Goal: Information Seeking & Learning: Check status

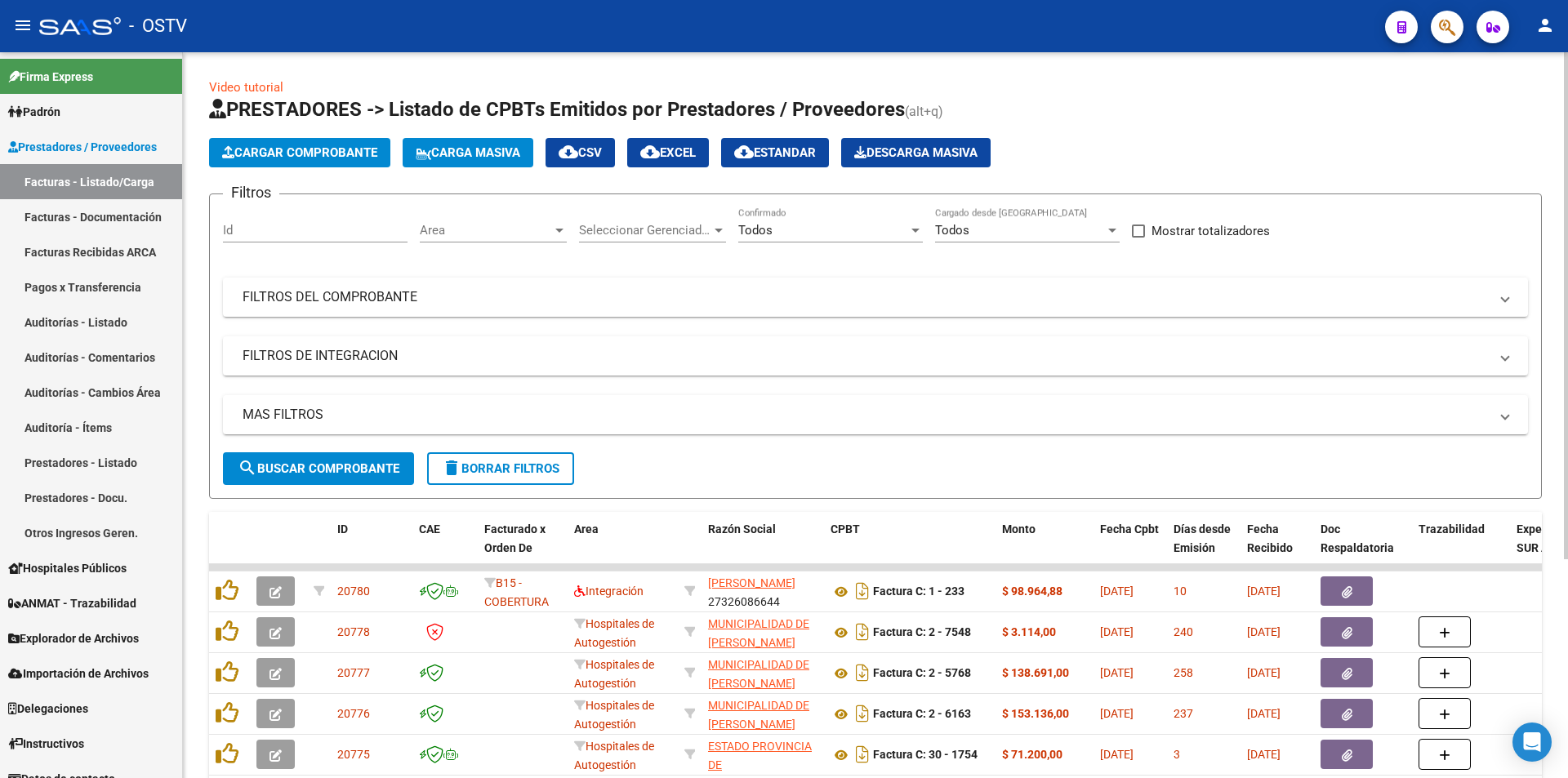
scroll to position [21, 0]
click at [316, 473] on span "search Buscar Comprobante" at bounding box center [318, 467] width 161 height 15
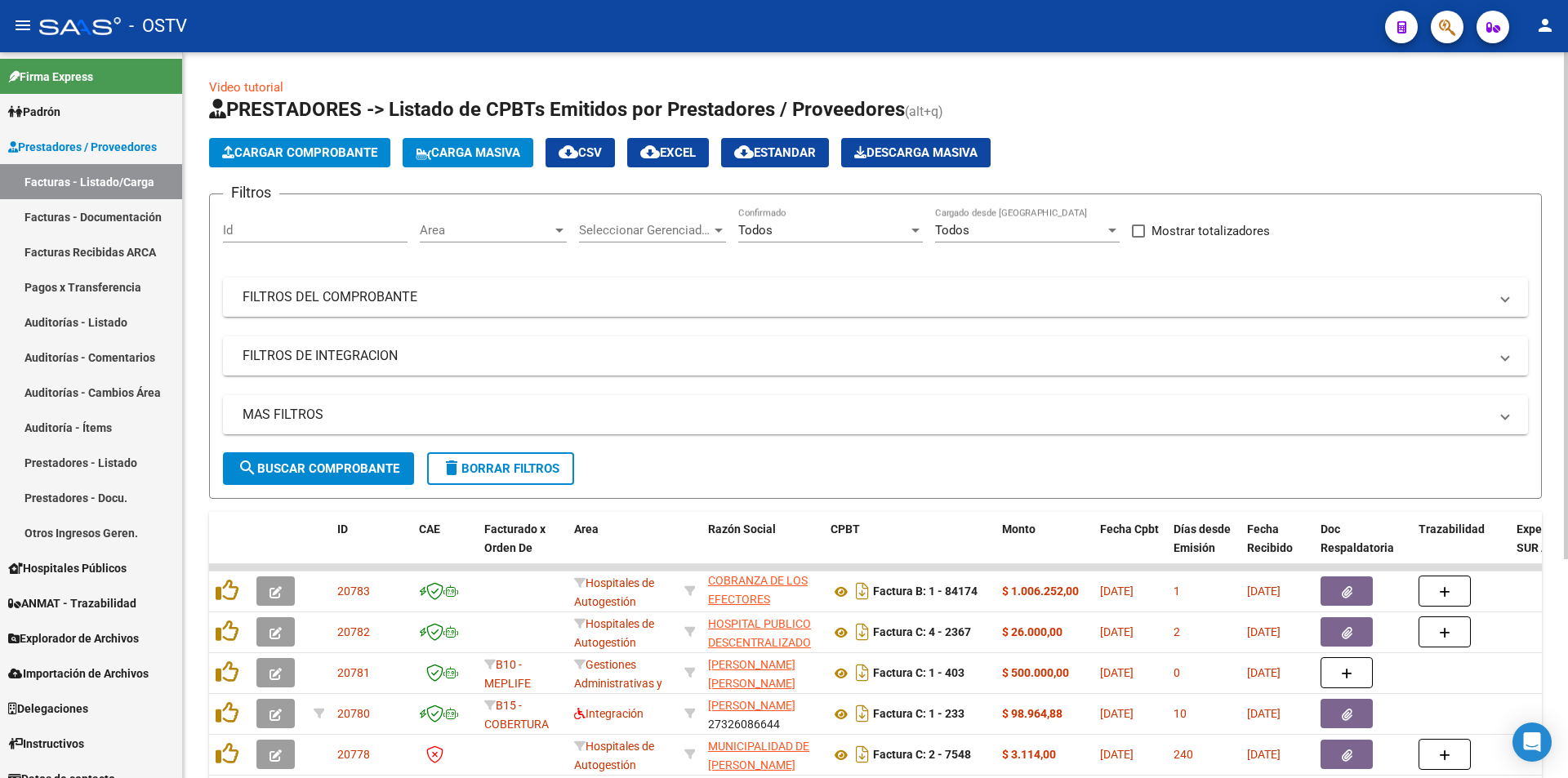
click at [312, 476] on button "search Buscar Comprobante" at bounding box center [318, 468] width 191 height 33
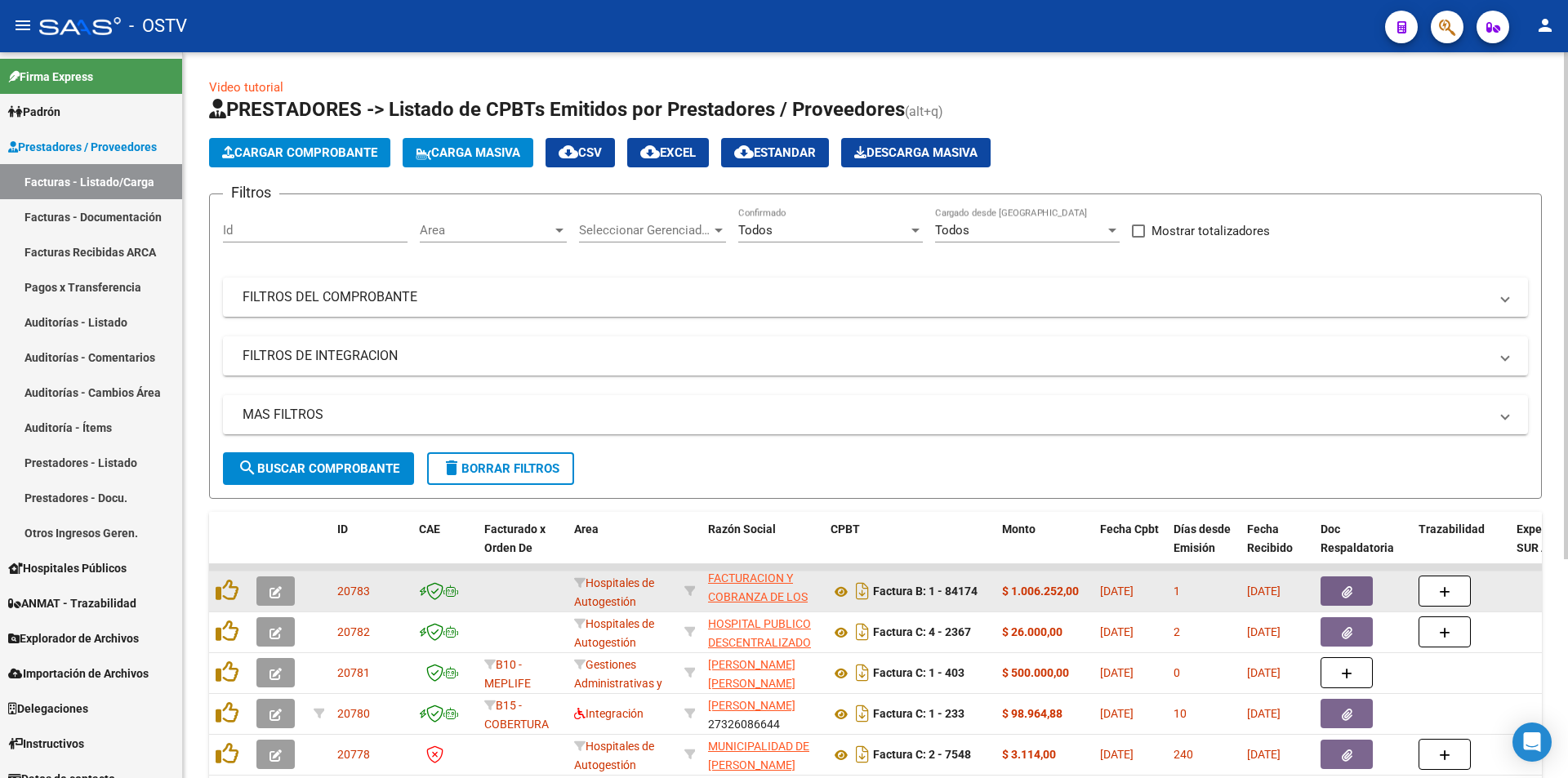
scroll to position [0, 0]
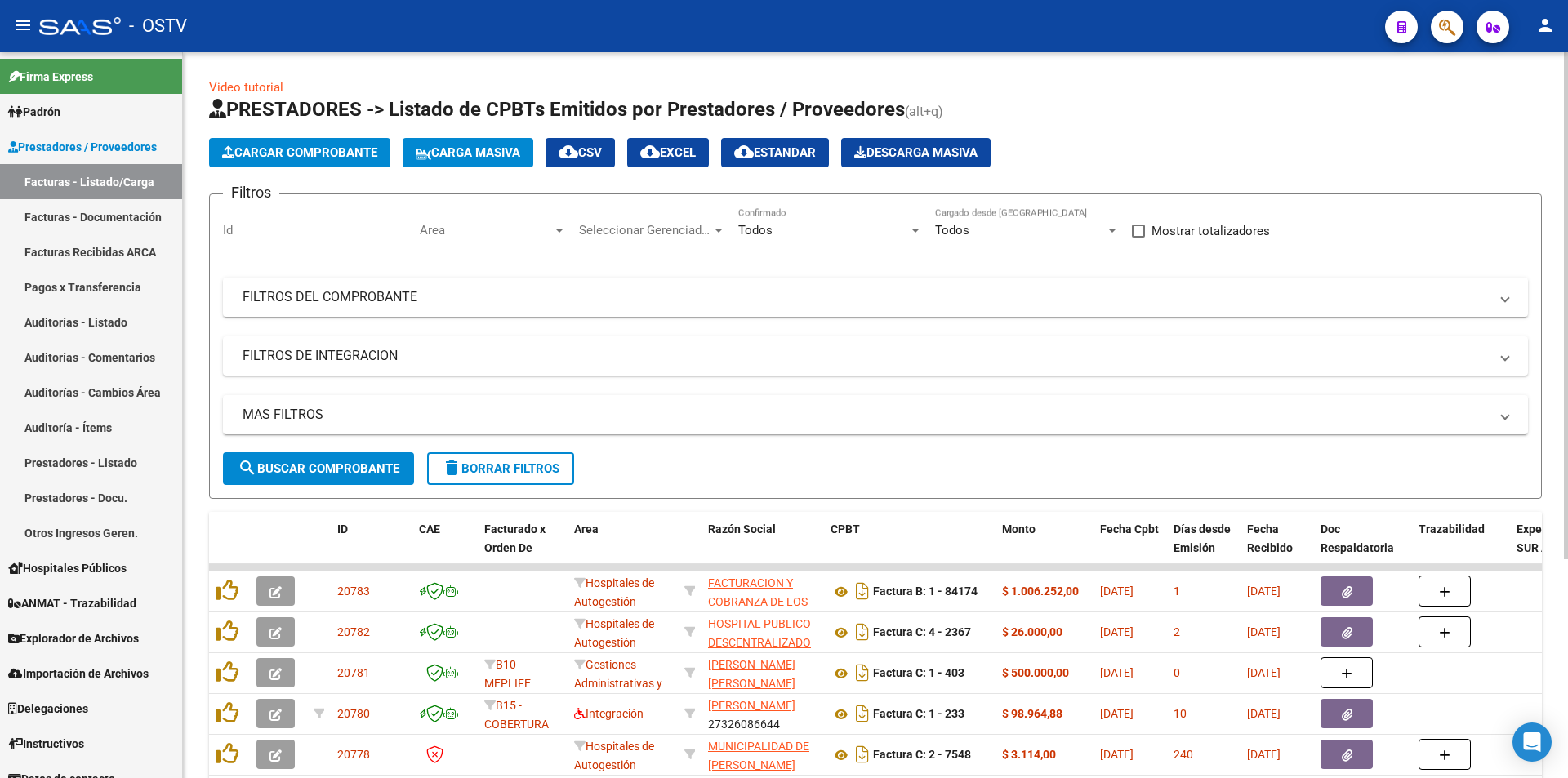
click at [327, 471] on span "search Buscar Comprobante" at bounding box center [318, 467] width 161 height 15
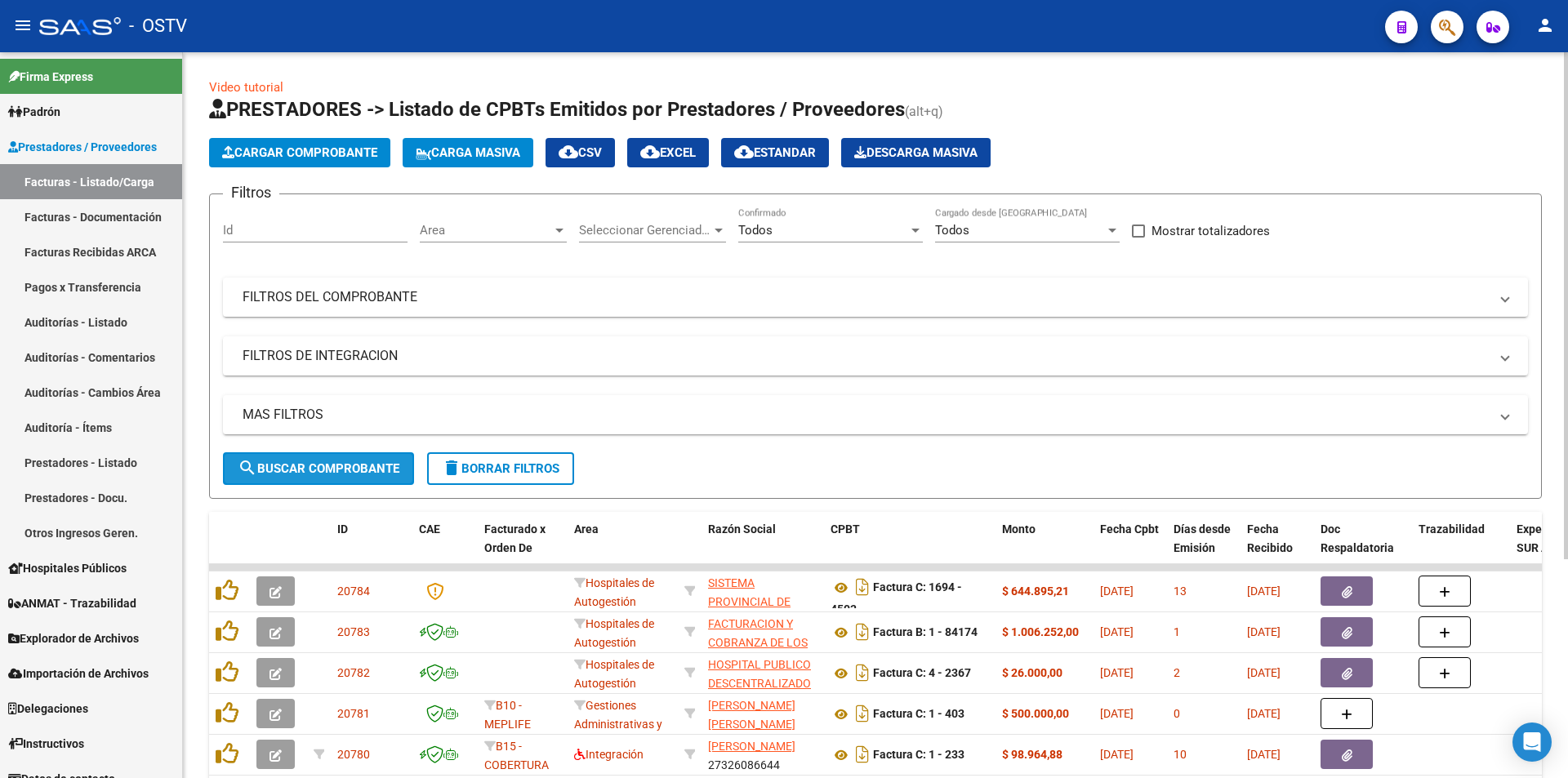
click at [320, 474] on span "search Buscar Comprobante" at bounding box center [318, 467] width 161 height 15
click at [316, 461] on span "search Buscar Comprobante" at bounding box center [318, 467] width 161 height 15
click at [315, 465] on span "search Buscar Comprobante" at bounding box center [318, 467] width 161 height 15
click at [314, 481] on button "search Buscar Comprobante" at bounding box center [318, 468] width 191 height 33
click at [319, 478] on button "search Buscar Comprobante" at bounding box center [318, 468] width 191 height 33
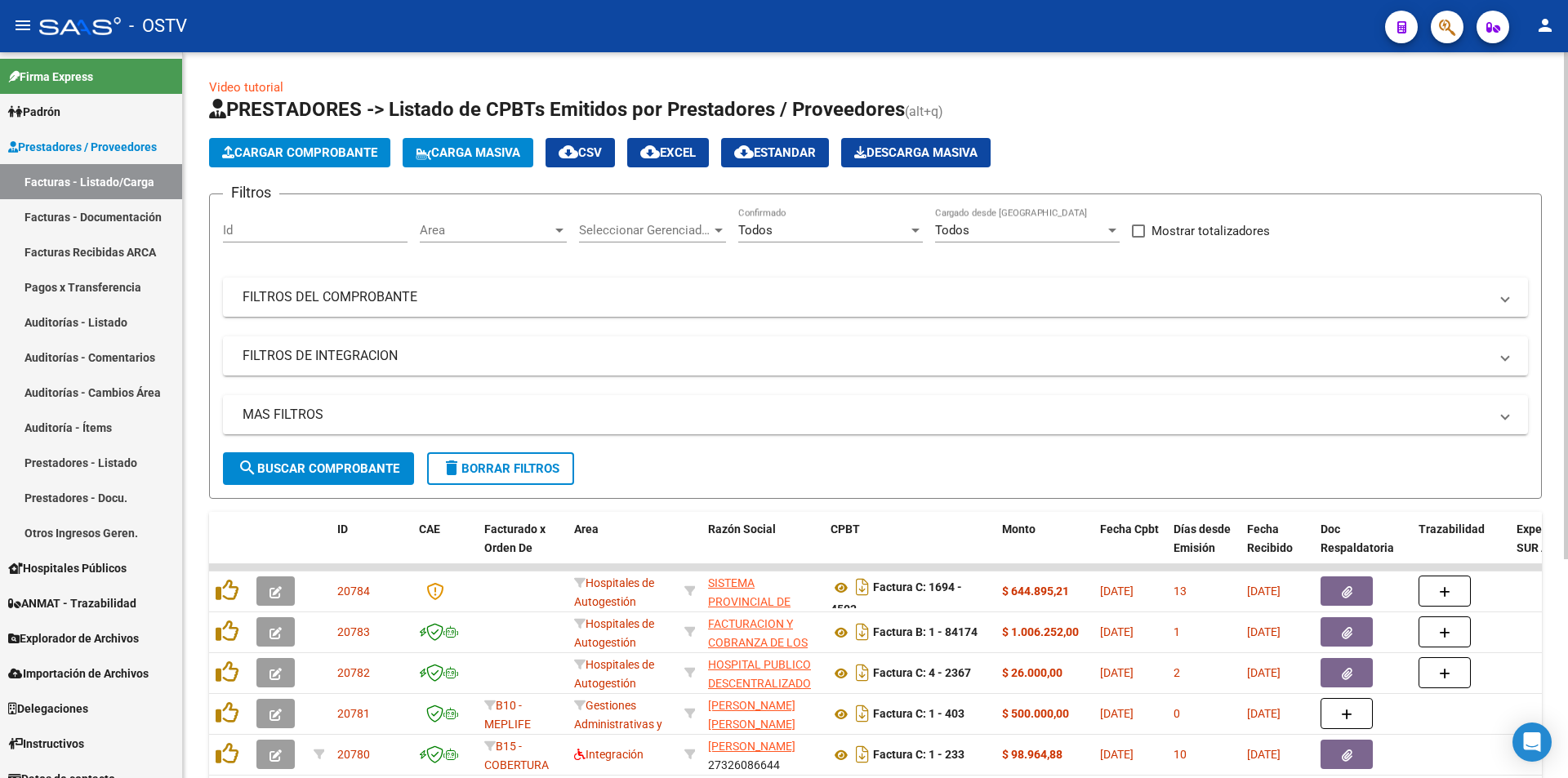
click at [330, 466] on span "search Buscar Comprobante" at bounding box center [318, 467] width 161 height 15
click at [317, 471] on span "search Buscar Comprobante" at bounding box center [318, 467] width 161 height 15
click at [315, 463] on span "search Buscar Comprobante" at bounding box center [318, 467] width 161 height 15
click at [333, 468] on span "search Buscar Comprobante" at bounding box center [318, 467] width 161 height 15
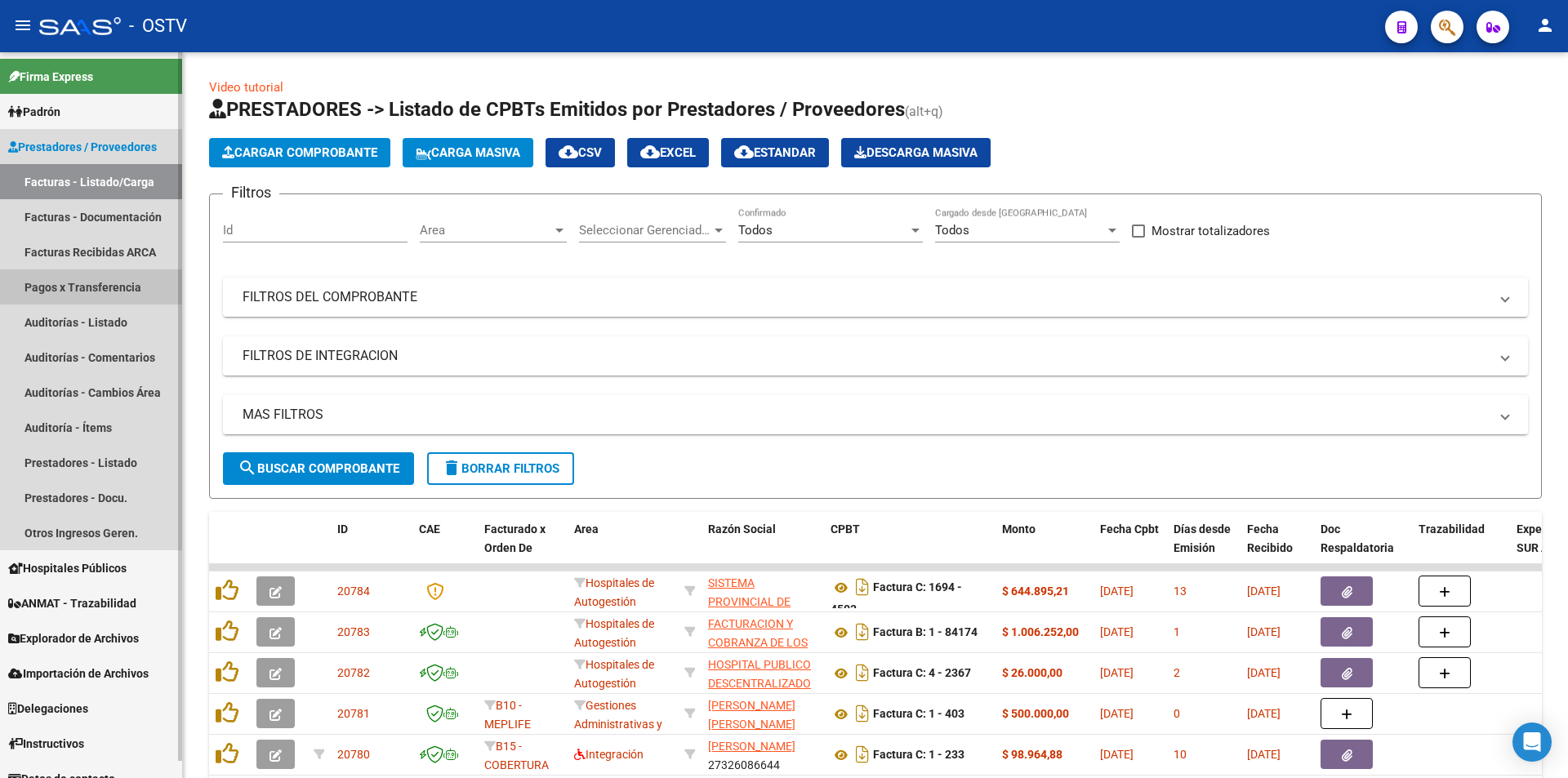
click at [111, 290] on link "Pagos x Transferencia" at bounding box center [91, 286] width 182 height 35
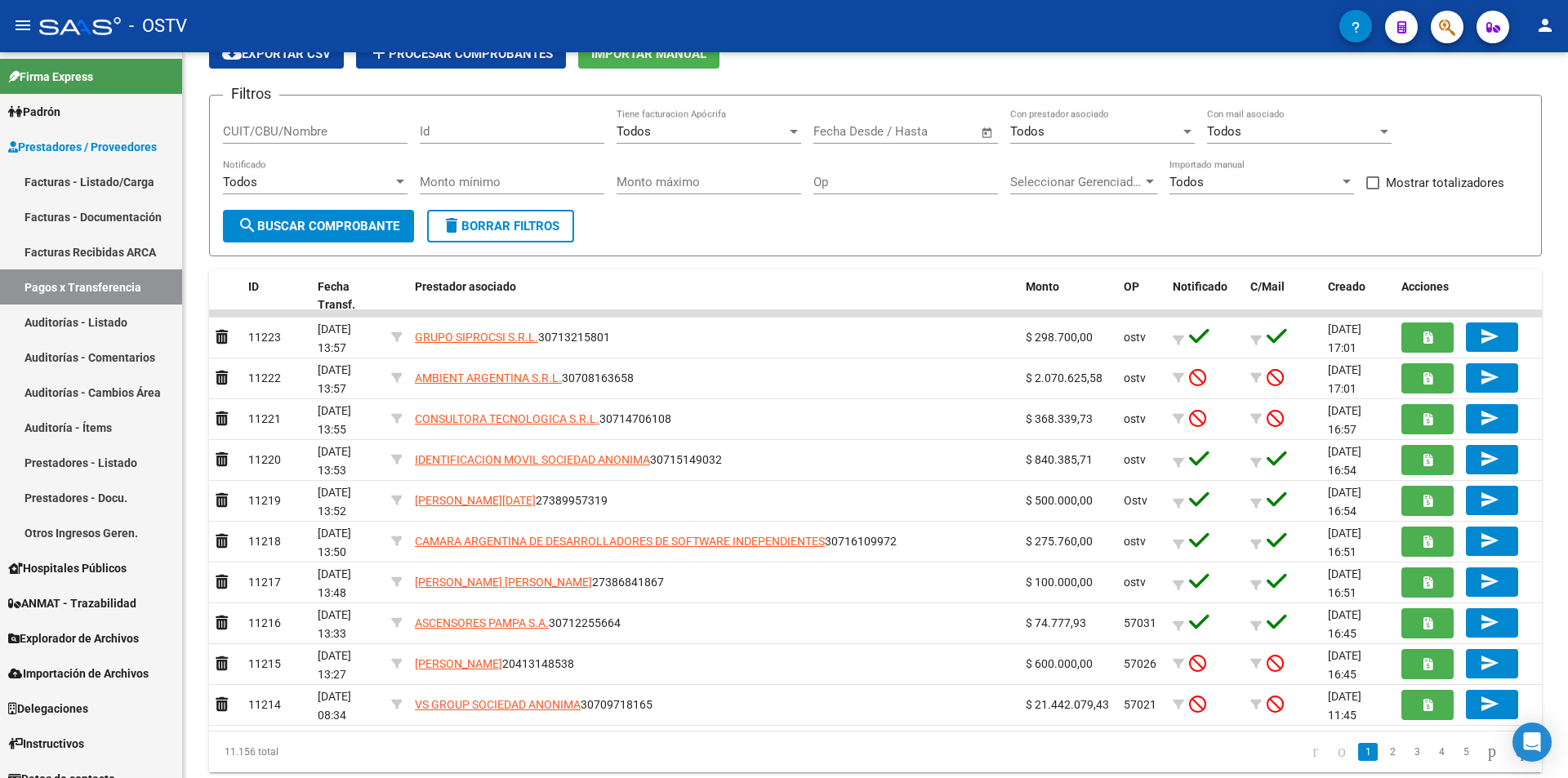
scroll to position [128, 0]
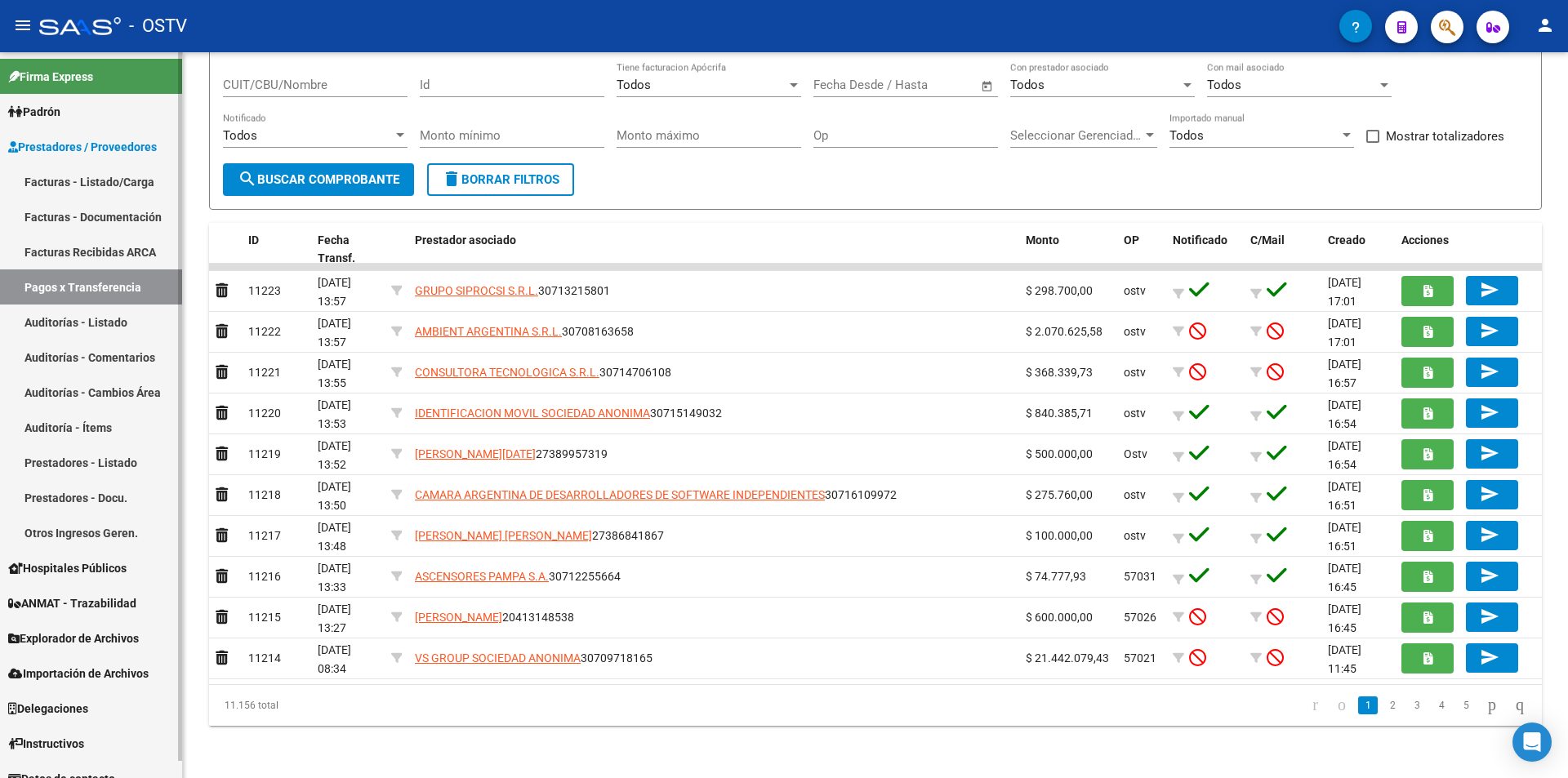
click at [104, 175] on link "Facturas - Listado/Carga" at bounding box center [91, 181] width 182 height 35
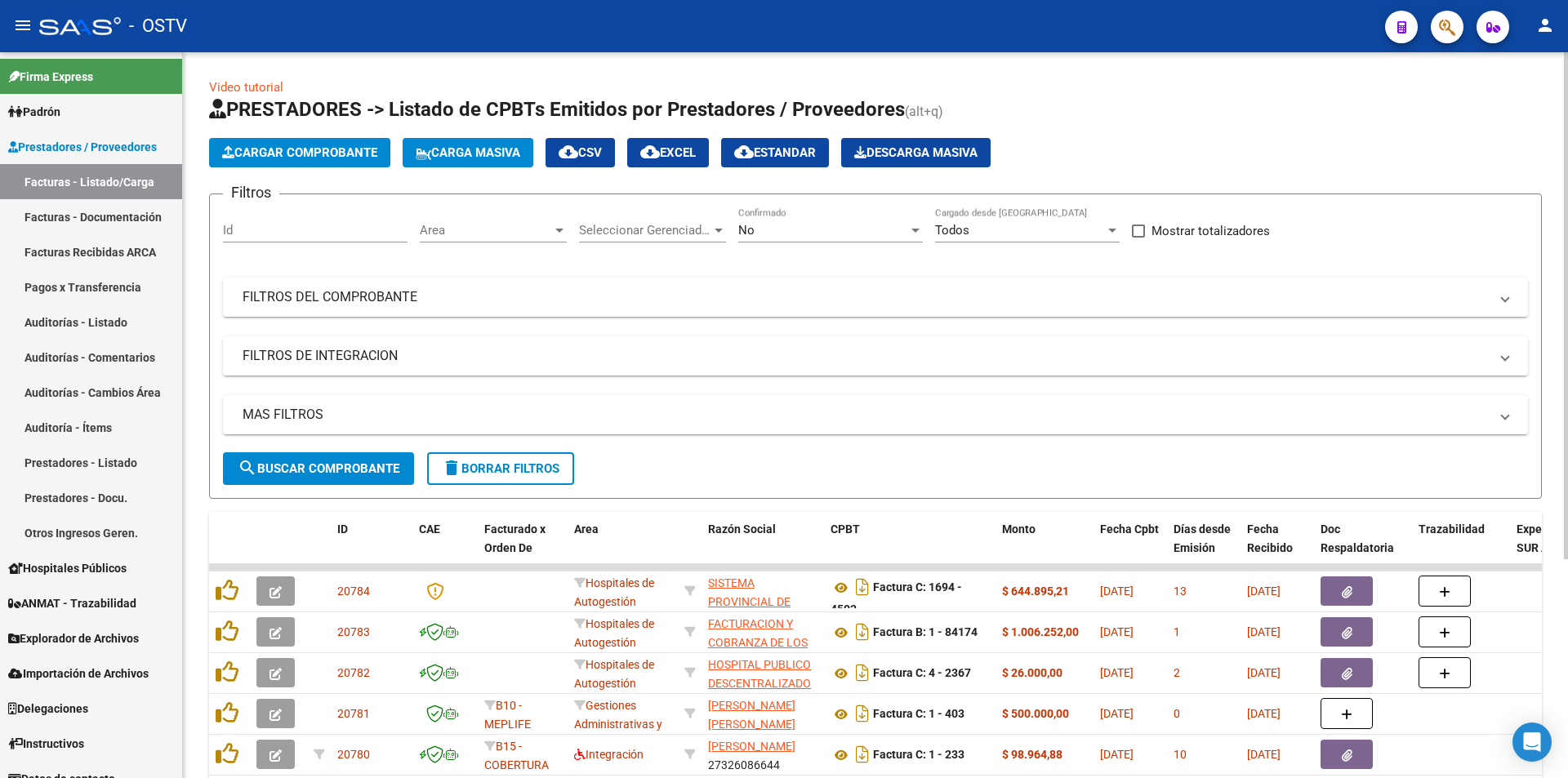
click at [829, 244] on div "No Confirmado" at bounding box center [830, 232] width 185 height 51
click at [833, 234] on div "No" at bounding box center [823, 230] width 170 height 15
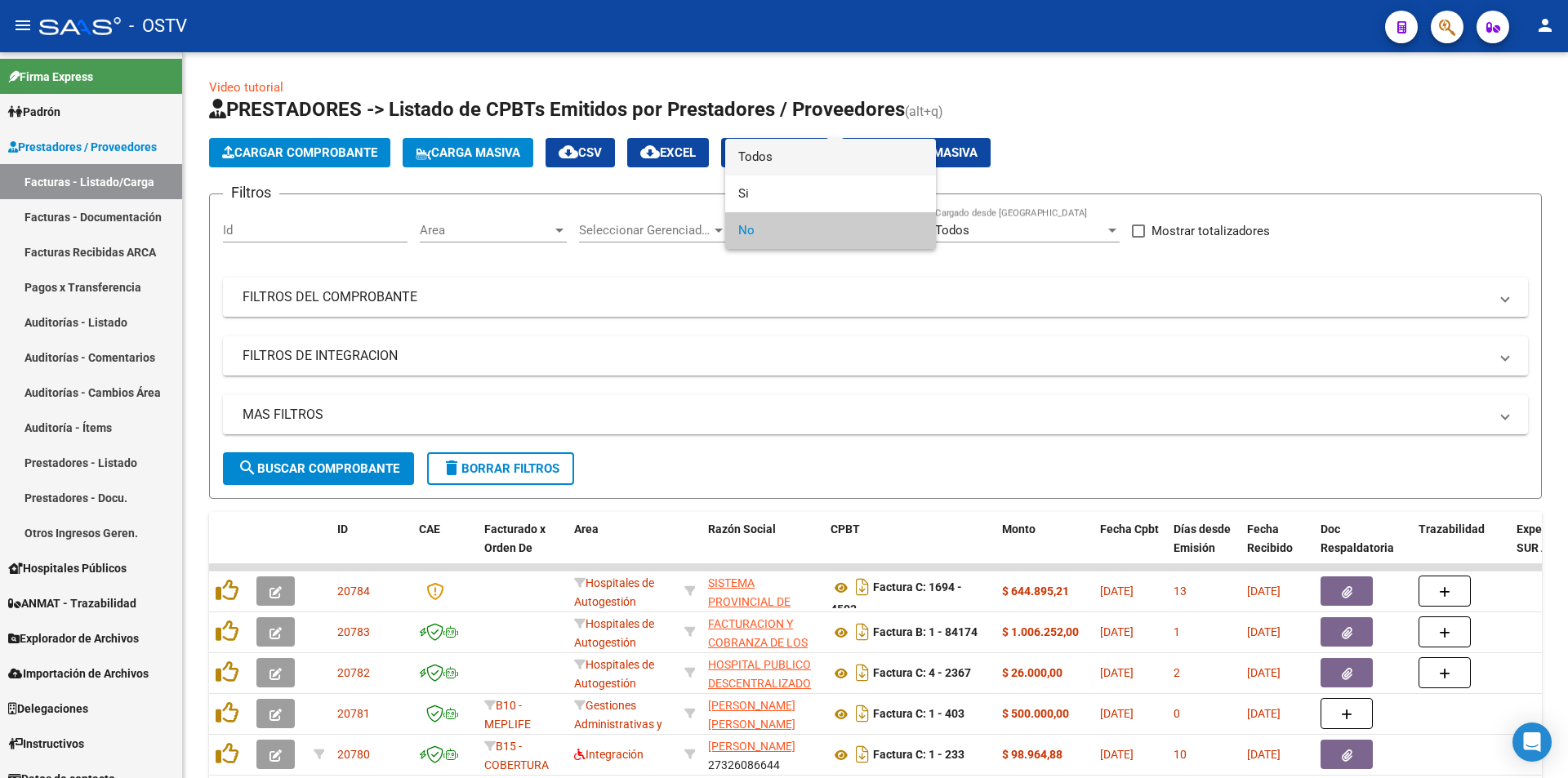
click at [821, 174] on span "Todos" at bounding box center [830, 157] width 185 height 37
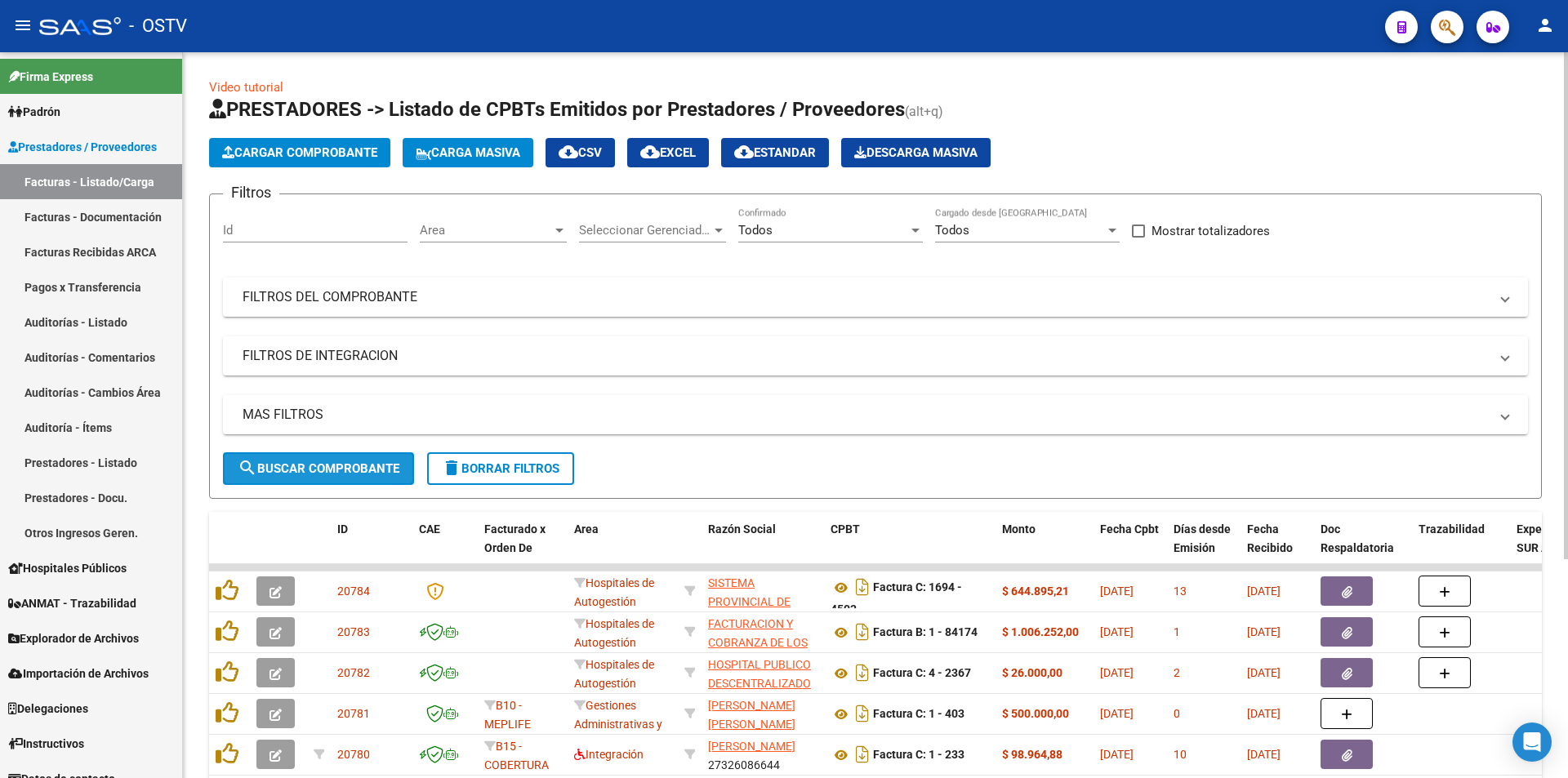
click at [336, 460] on button "search Buscar Comprobante" at bounding box center [318, 468] width 191 height 33
click at [310, 462] on span "search Buscar Comprobante" at bounding box center [318, 467] width 161 height 15
click at [324, 464] on span "search Buscar Comprobante" at bounding box center [318, 467] width 161 height 15
click at [324, 463] on span "search Buscar Comprobante" at bounding box center [318, 467] width 161 height 15
click at [325, 465] on span "search Buscar Comprobante" at bounding box center [318, 467] width 161 height 15
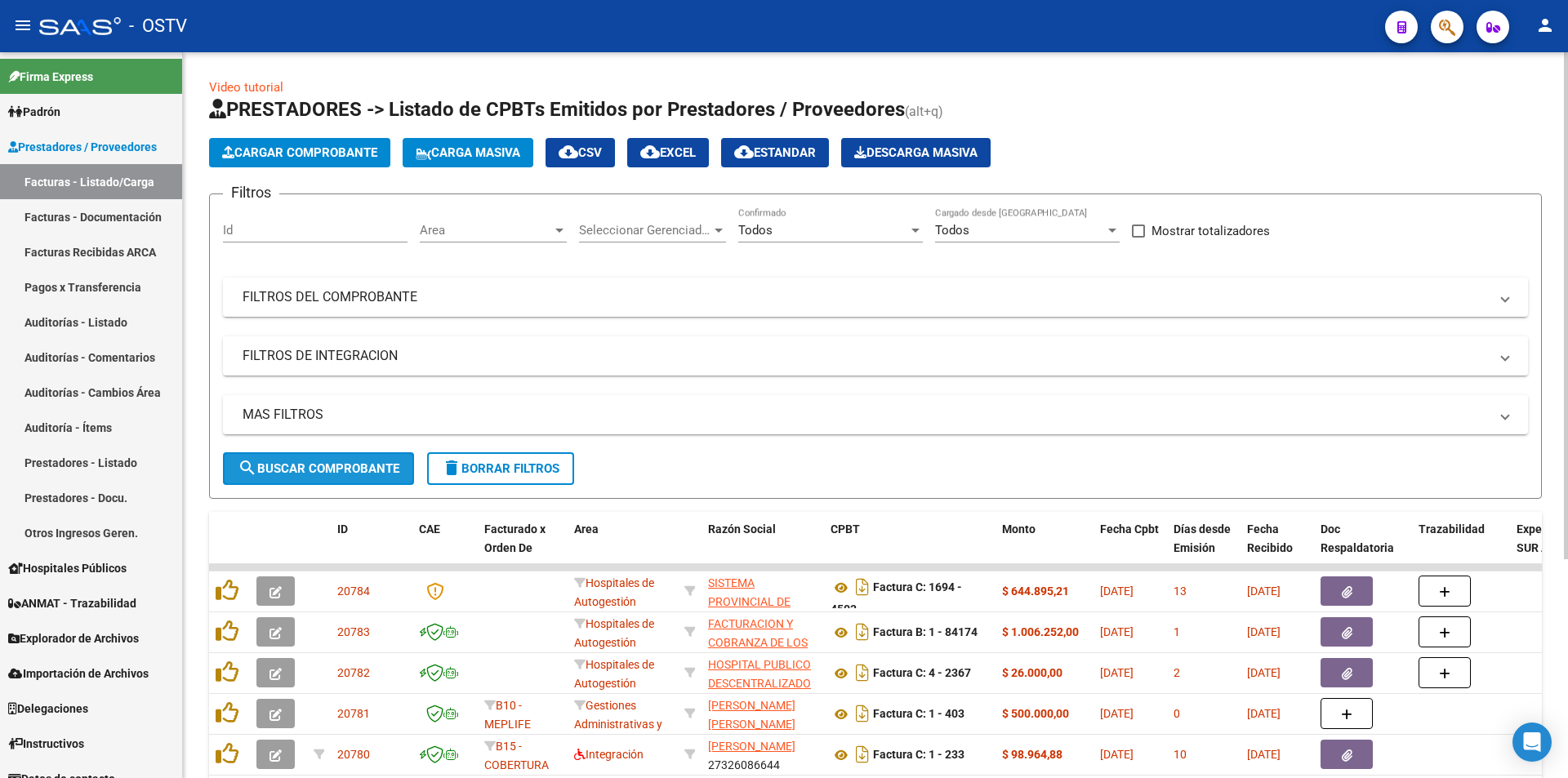
click at [324, 467] on span "search Buscar Comprobante" at bounding box center [318, 467] width 161 height 15
click at [319, 467] on span "search Buscar Comprobante" at bounding box center [318, 467] width 161 height 15
click at [318, 467] on span "search Buscar Comprobante" at bounding box center [318, 467] width 161 height 15
click at [325, 457] on button "search Buscar Comprobante" at bounding box center [318, 468] width 191 height 33
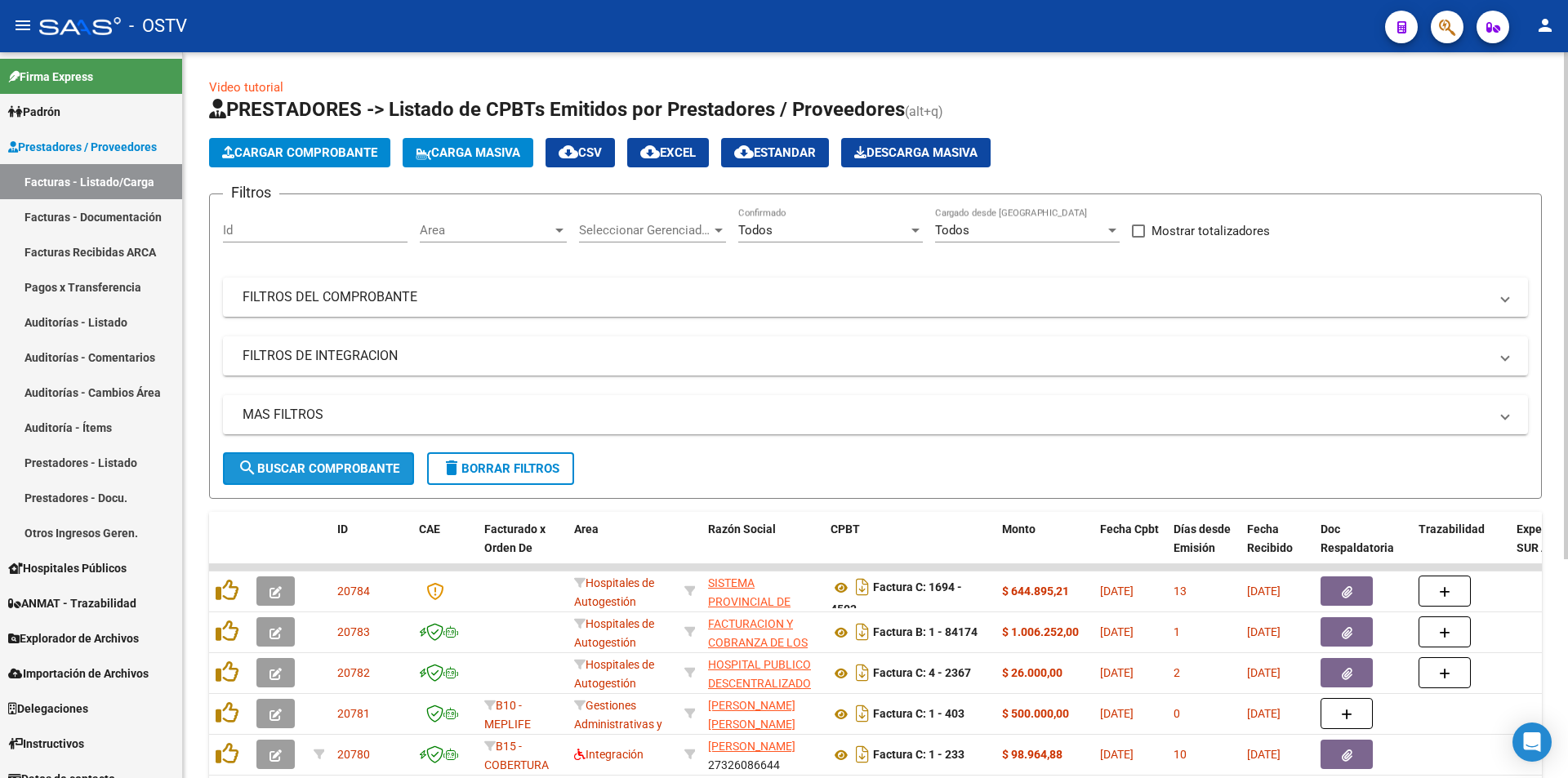
click at [322, 462] on span "search Buscar Comprobante" at bounding box center [318, 467] width 161 height 15
click at [319, 460] on button "search Buscar Comprobante" at bounding box center [318, 468] width 191 height 33
click at [281, 464] on span "search Buscar Comprobante" at bounding box center [318, 467] width 161 height 15
click at [324, 461] on span "search Buscar Comprobante" at bounding box center [318, 467] width 161 height 15
click at [306, 467] on span "search Buscar Comprobante" at bounding box center [318, 467] width 161 height 15
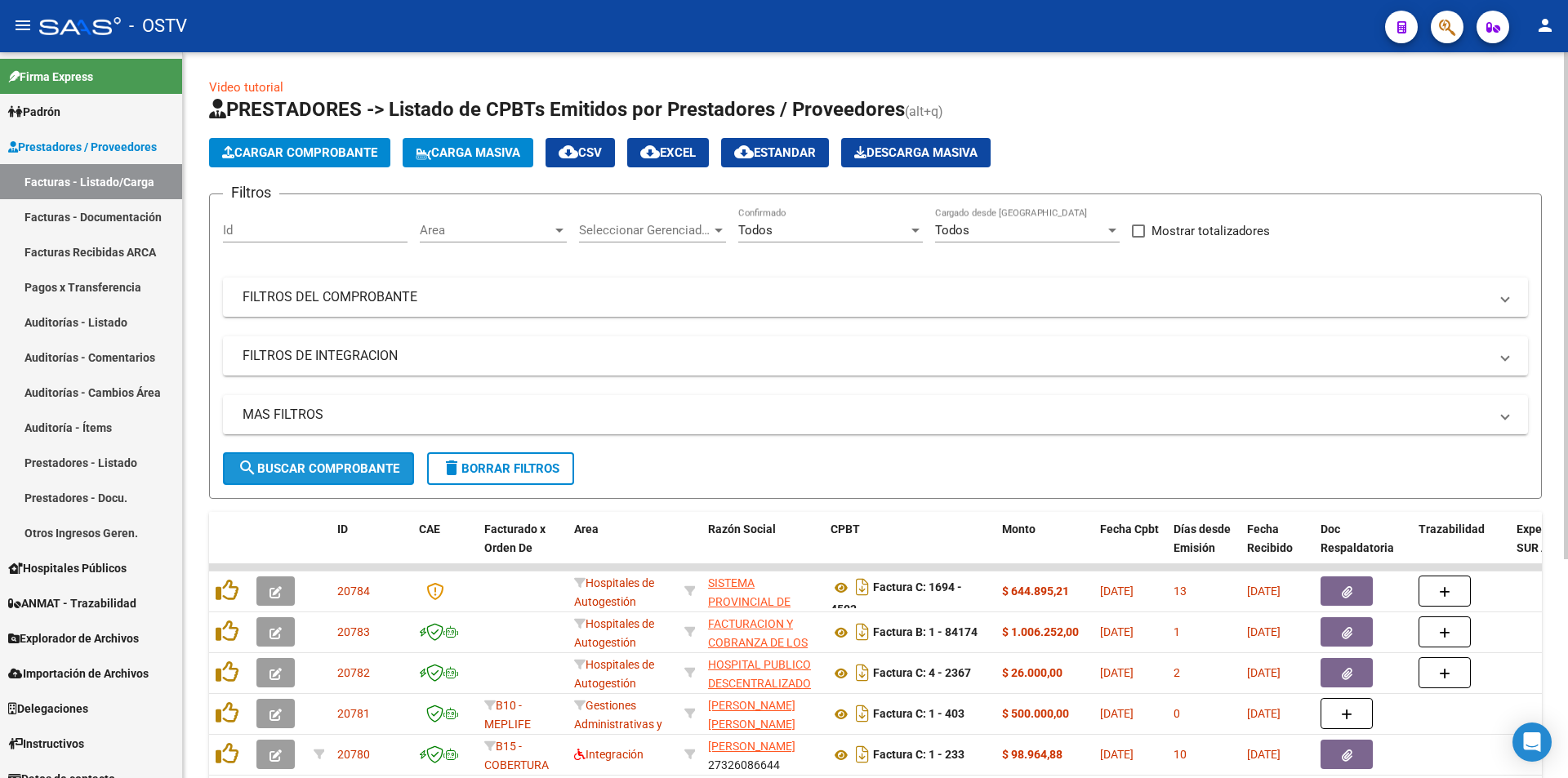
click at [332, 455] on button "search Buscar Comprobante" at bounding box center [318, 468] width 191 height 33
click at [324, 460] on button "search Buscar Comprobante" at bounding box center [318, 468] width 191 height 33
click at [330, 467] on span "search Buscar Comprobante" at bounding box center [318, 467] width 161 height 15
click at [324, 457] on button "search Buscar Comprobante" at bounding box center [318, 468] width 191 height 33
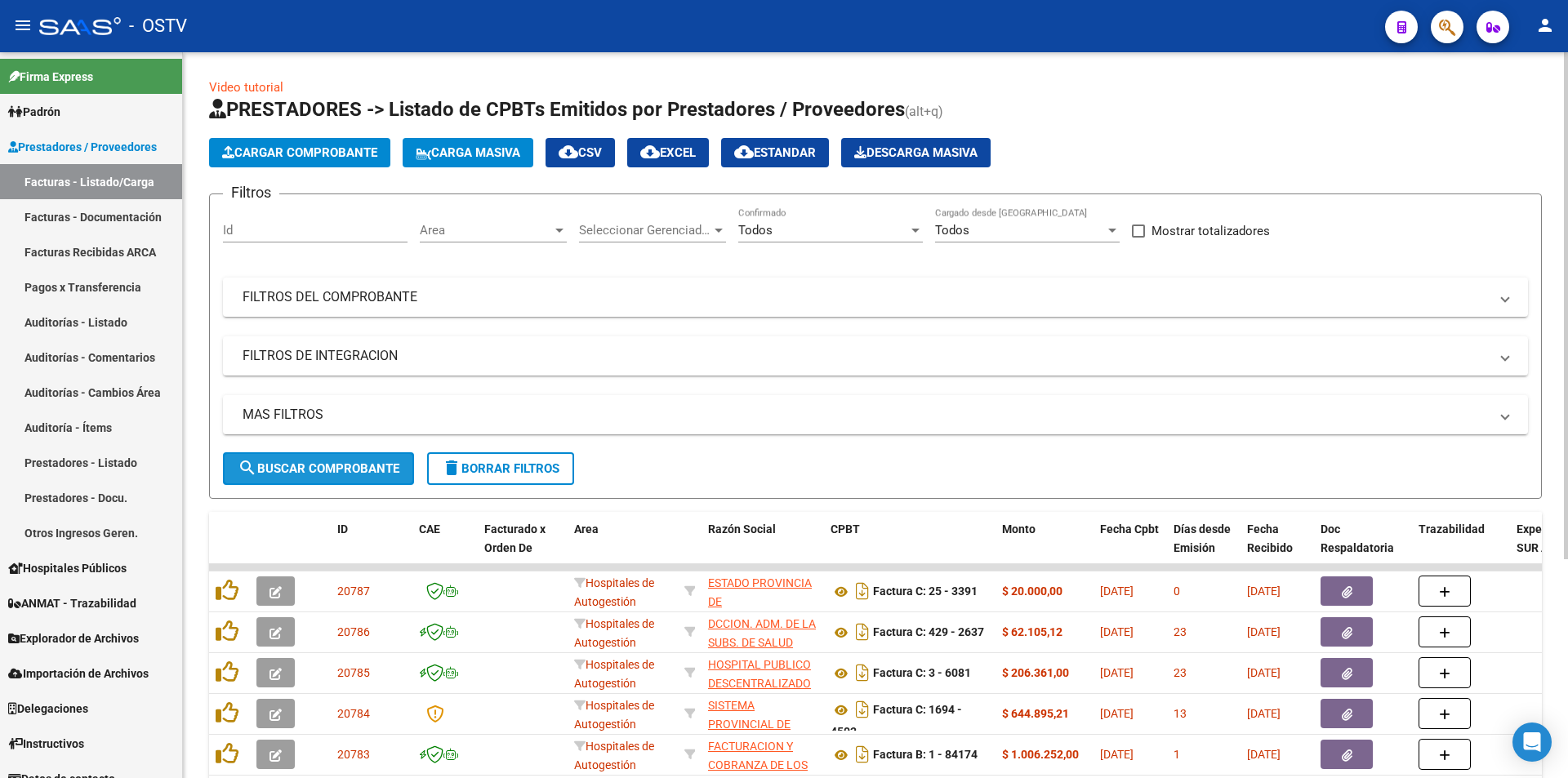
click at [329, 459] on button "search Buscar Comprobante" at bounding box center [318, 468] width 191 height 33
click at [90, 329] on link "Auditorías - Listado" at bounding box center [91, 322] width 182 height 35
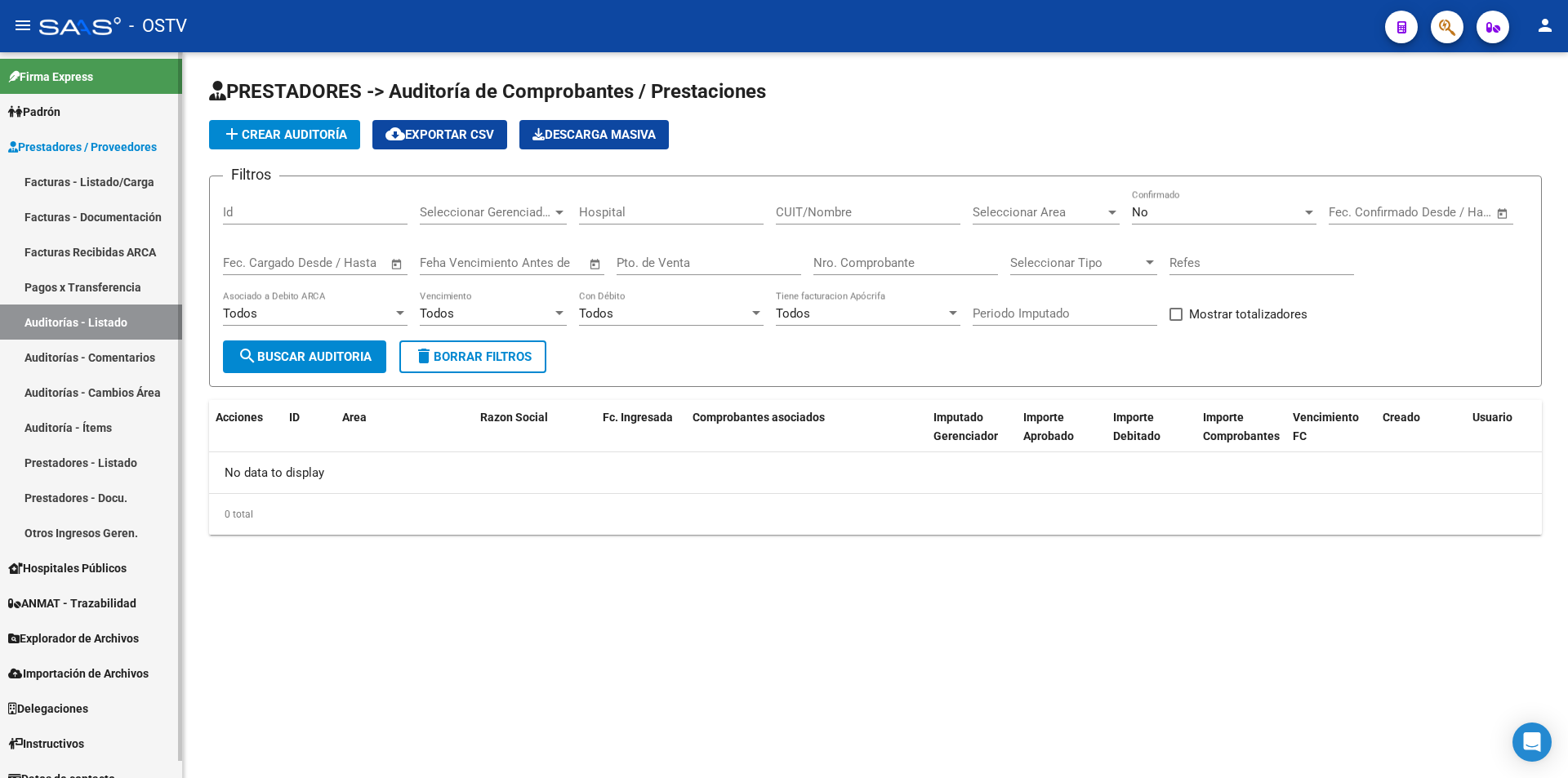
click at [99, 311] on link "Auditorías - Listado" at bounding box center [91, 322] width 182 height 35
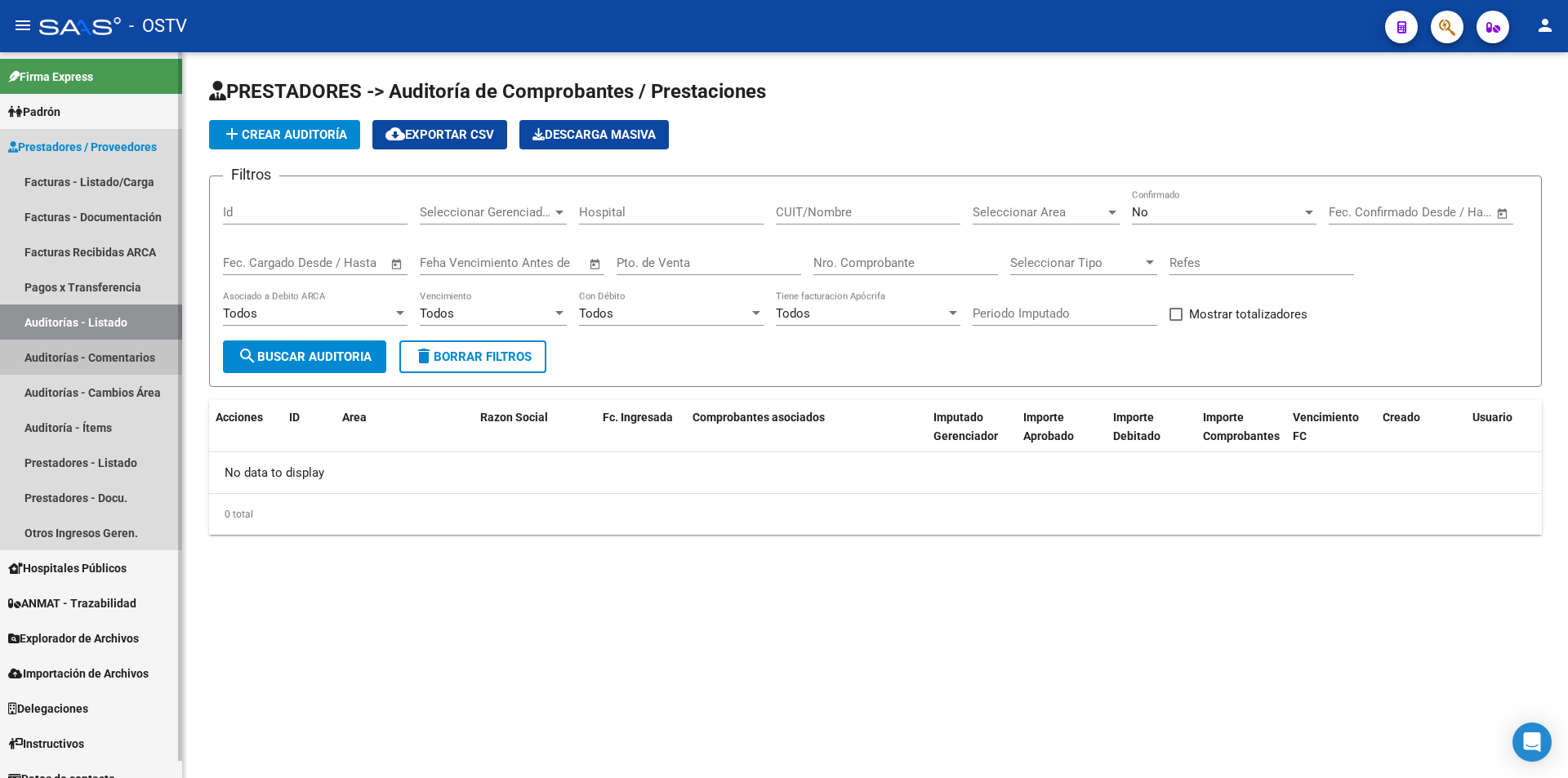
click at [101, 349] on link "Auditorías - Comentarios" at bounding box center [91, 357] width 182 height 35
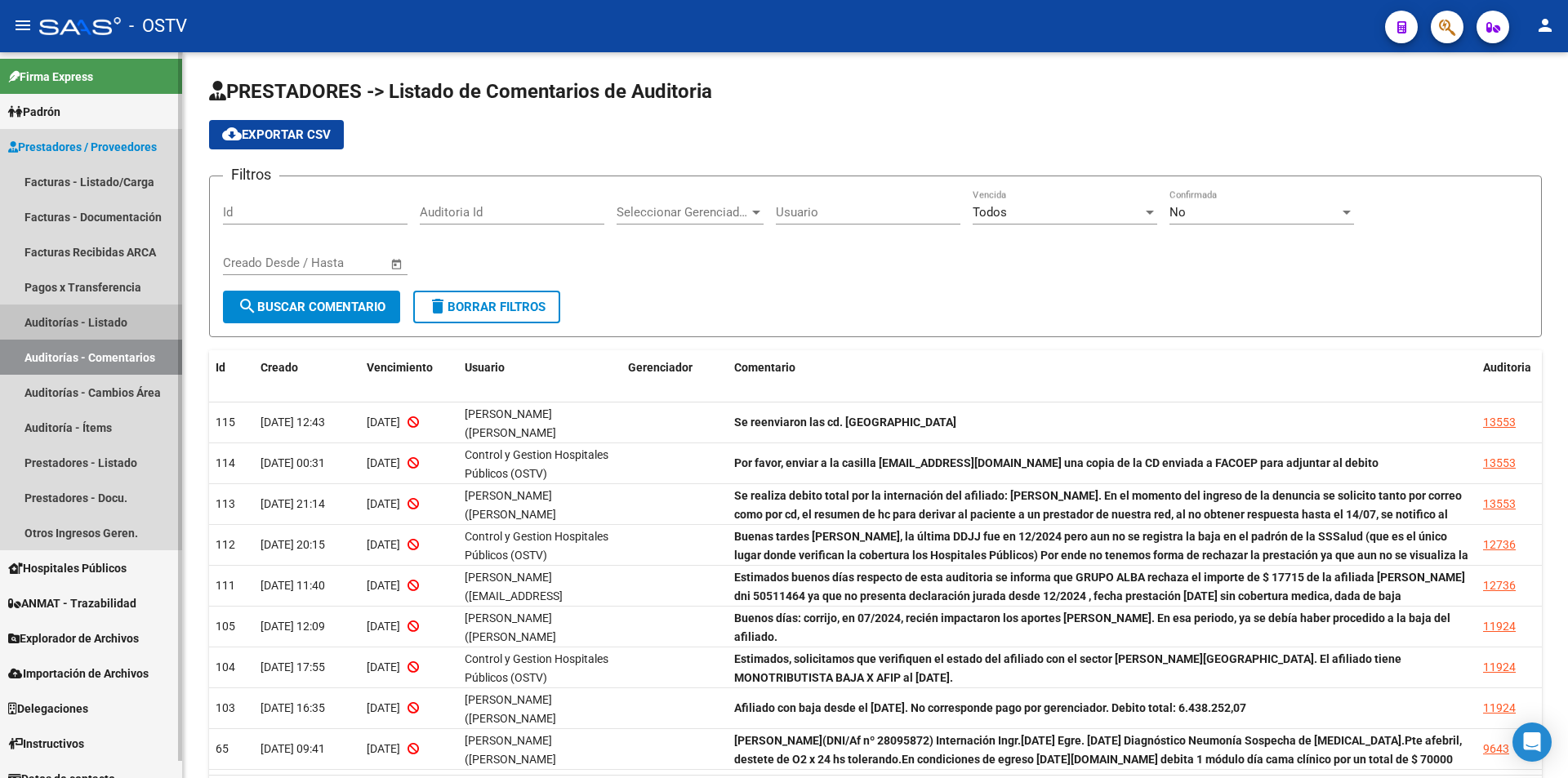
click at [99, 327] on link "Auditorías - Listado" at bounding box center [91, 322] width 182 height 35
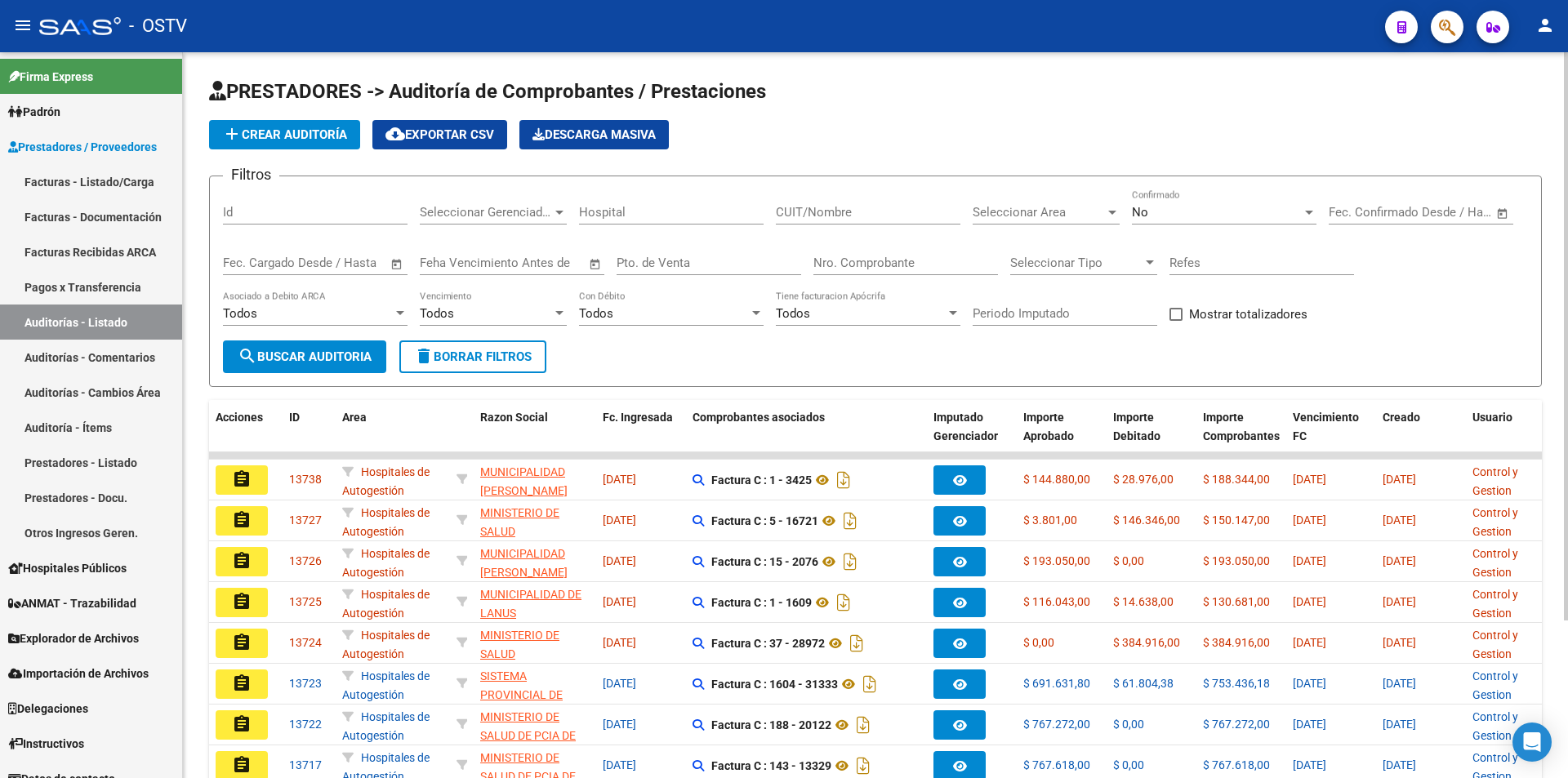
click at [826, 212] on input "CUIT/Nombre" at bounding box center [868, 212] width 185 height 15
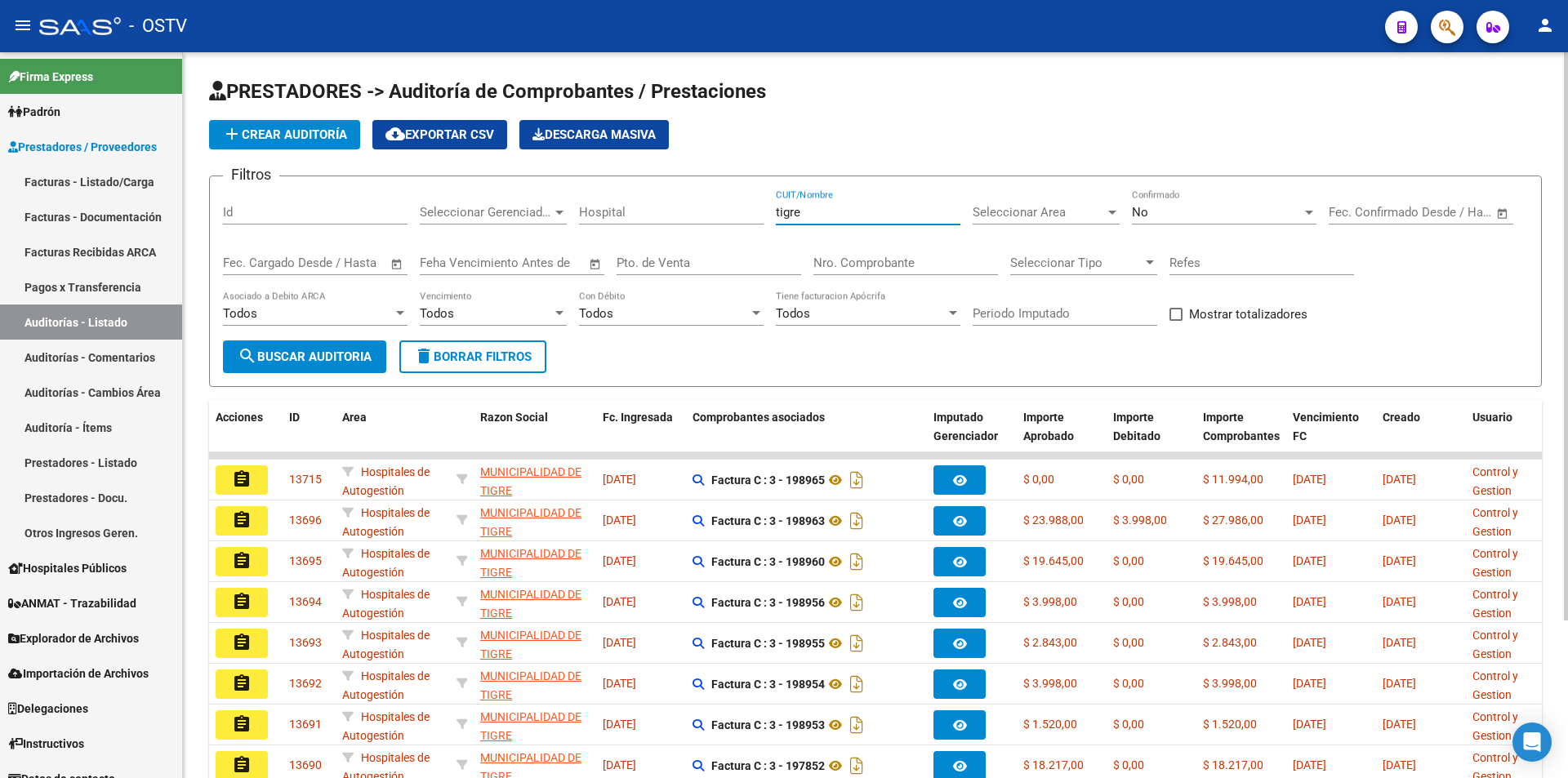
type input "tigre"
click at [1202, 211] on div "No" at bounding box center [1217, 212] width 170 height 15
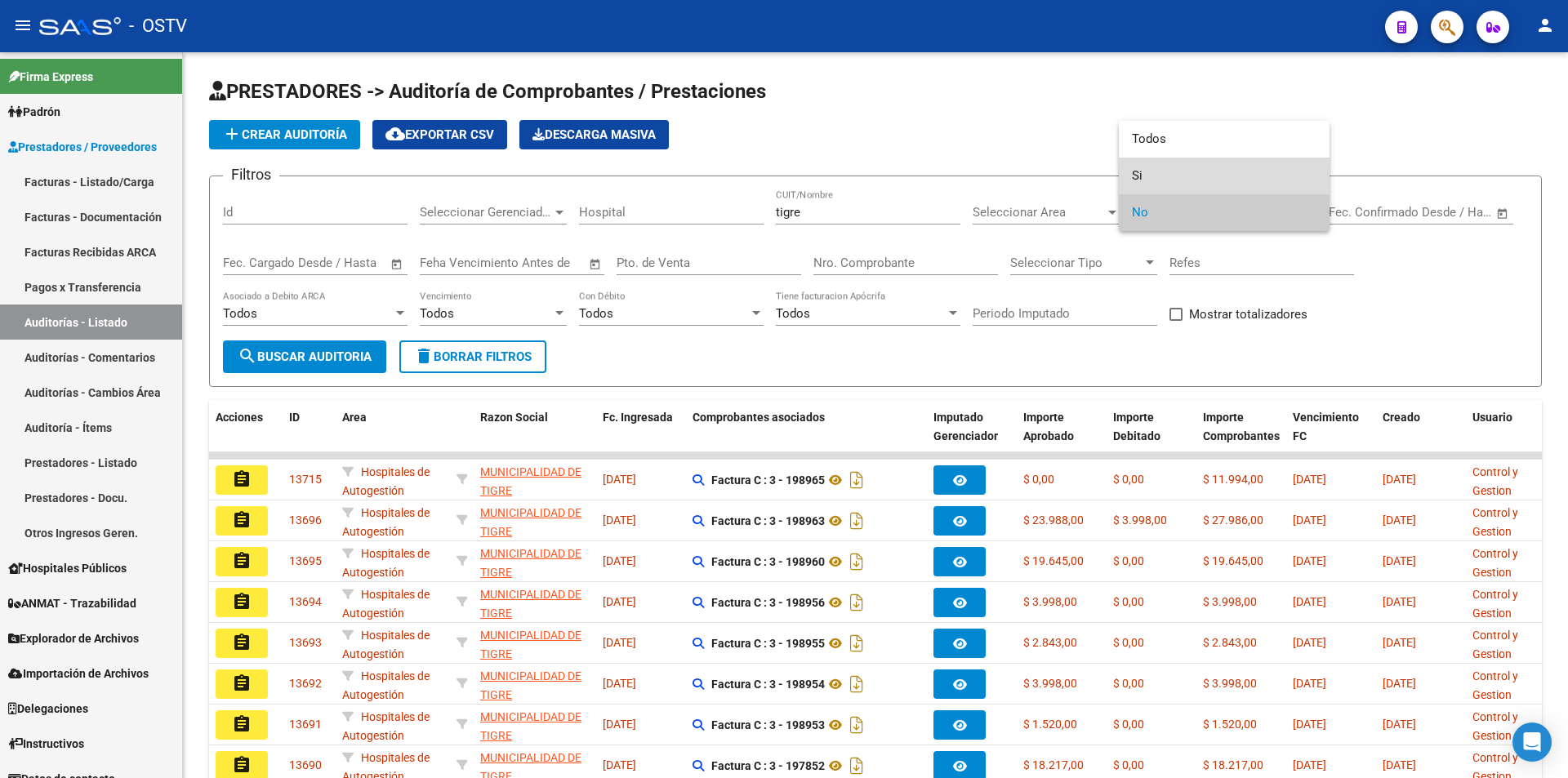
click at [1205, 171] on span "Si" at bounding box center [1224, 176] width 185 height 37
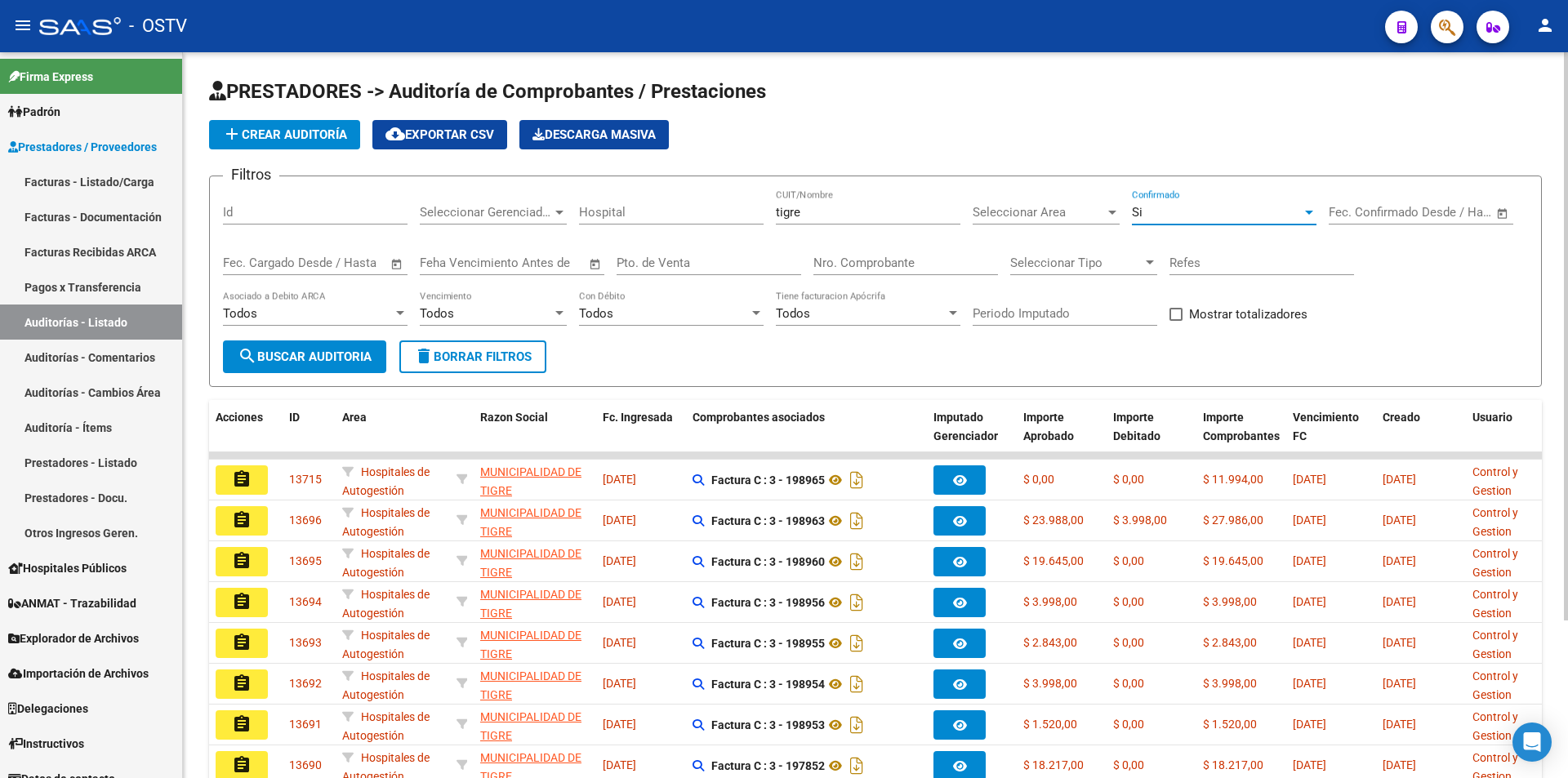
click at [327, 360] on span "search Buscar Auditoria" at bounding box center [305, 356] width 134 height 15
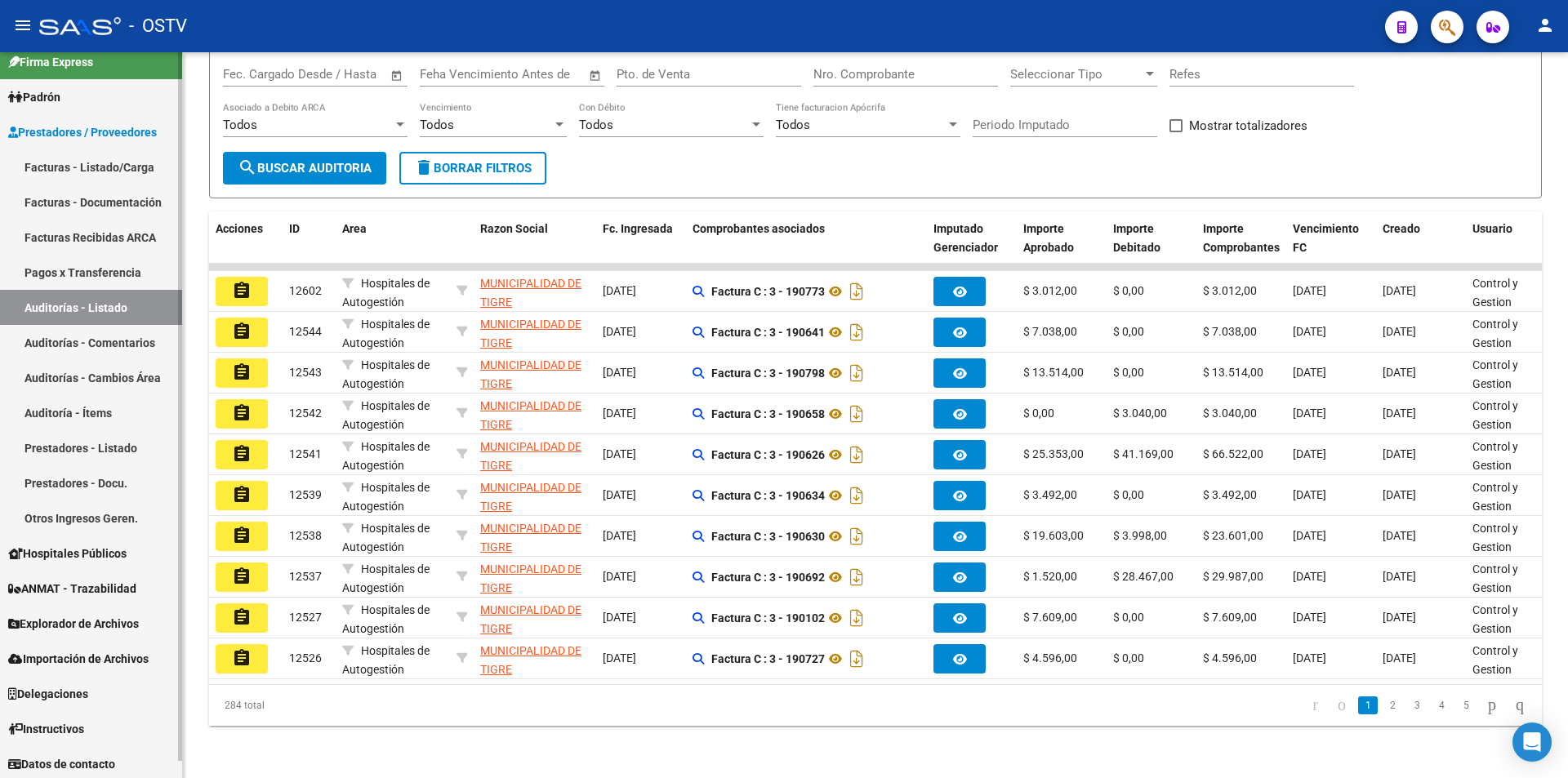
scroll to position [18, 0]
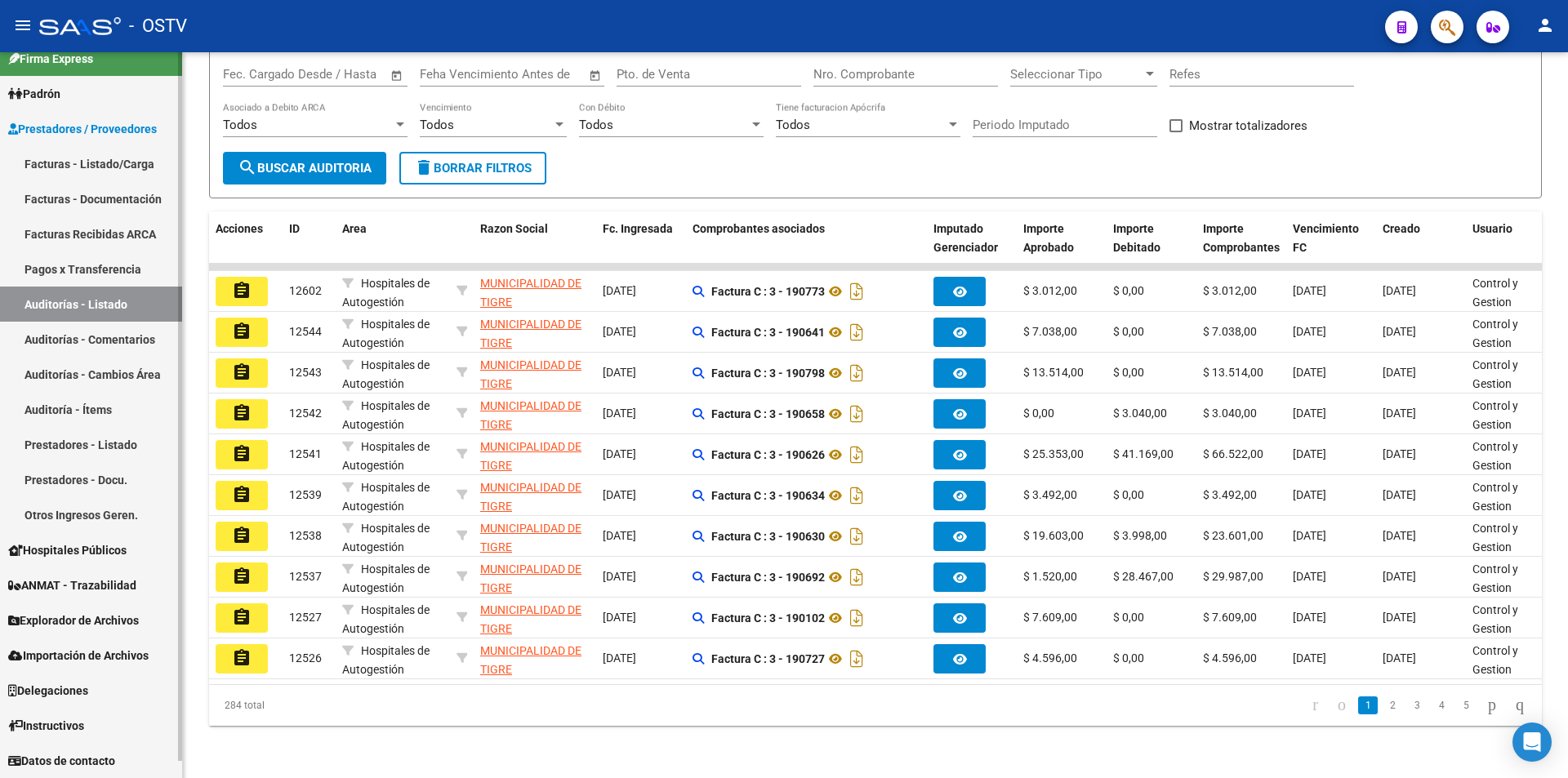
click at [117, 666] on link "Importación de Archivos" at bounding box center [91, 654] width 182 height 35
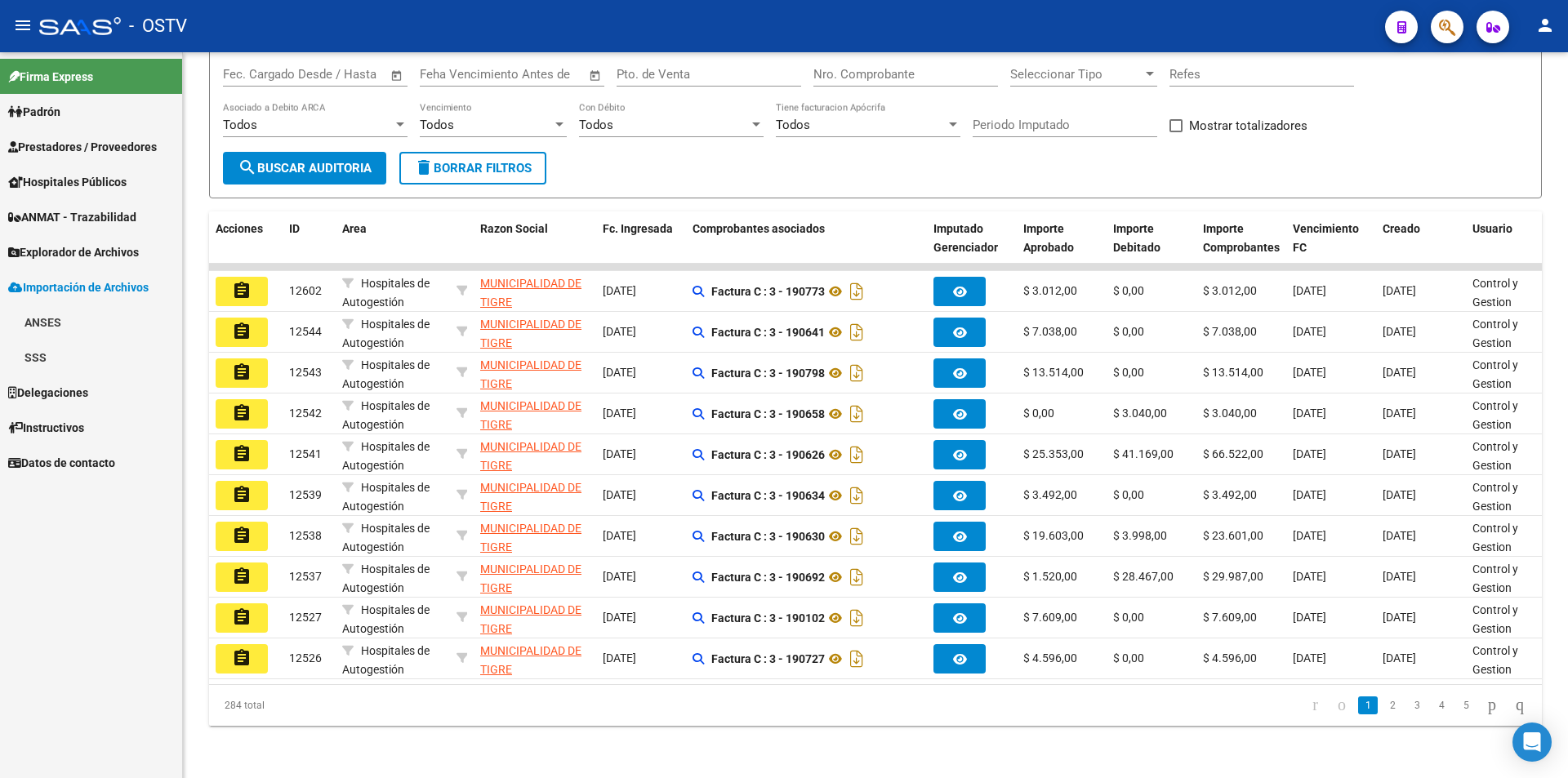
scroll to position [0, 0]
click at [96, 148] on span "Prestadores / Proveedores" at bounding box center [82, 147] width 148 height 18
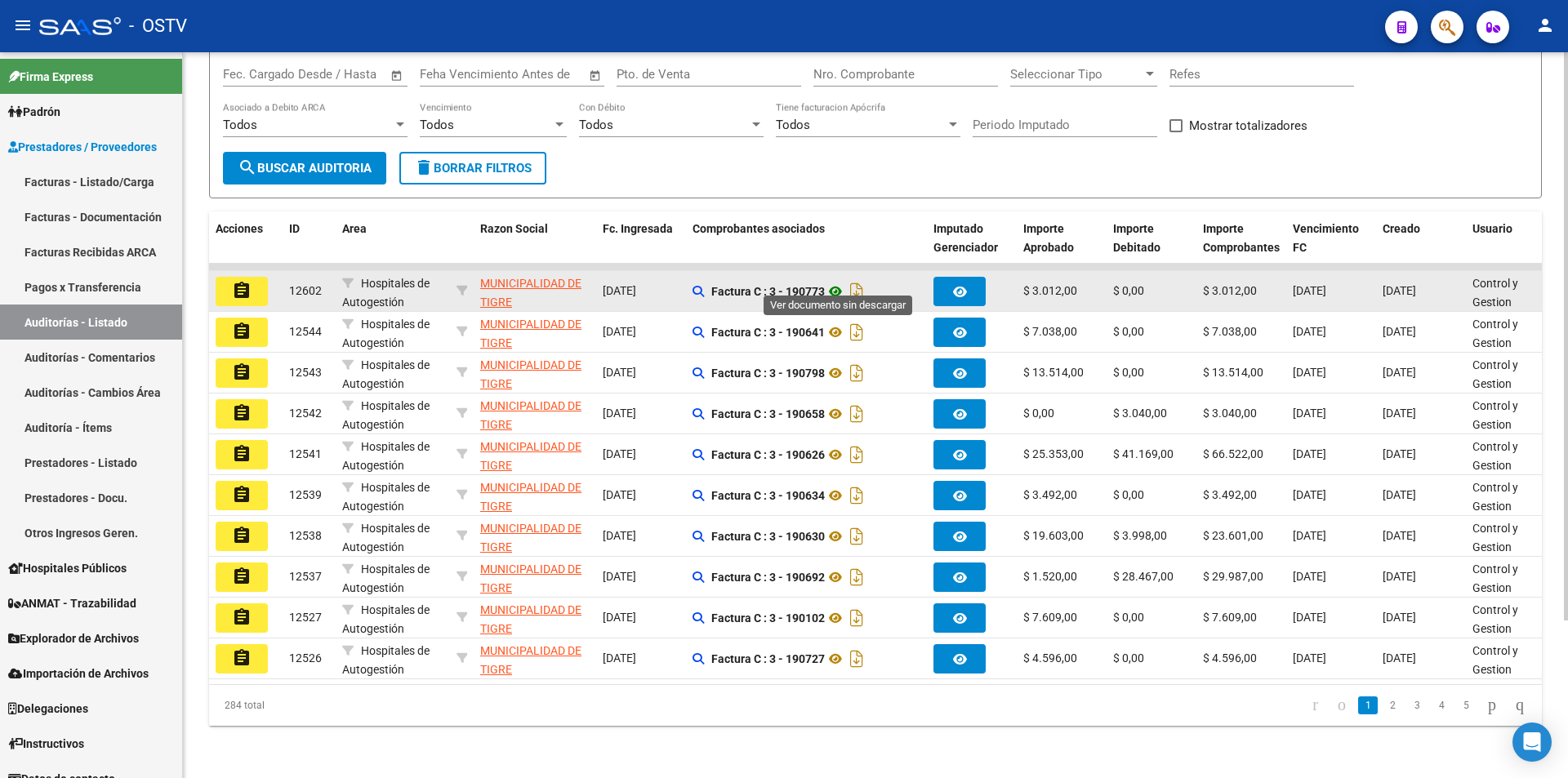
click at [841, 281] on icon at bounding box center [835, 291] width 21 height 20
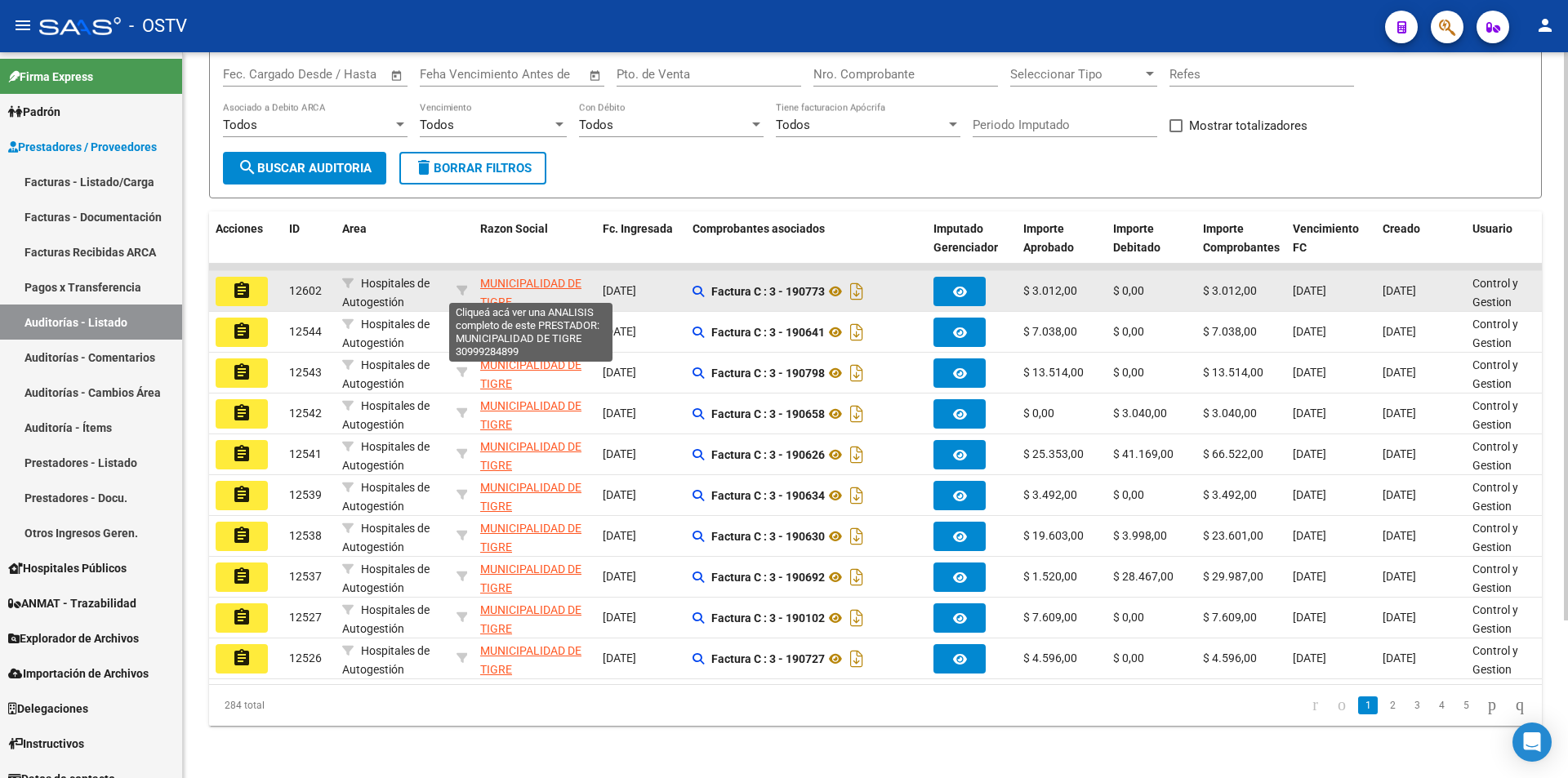
click at [498, 276] on span "MUNICIPALIDAD DE TIGRE" at bounding box center [530, 292] width 101 height 32
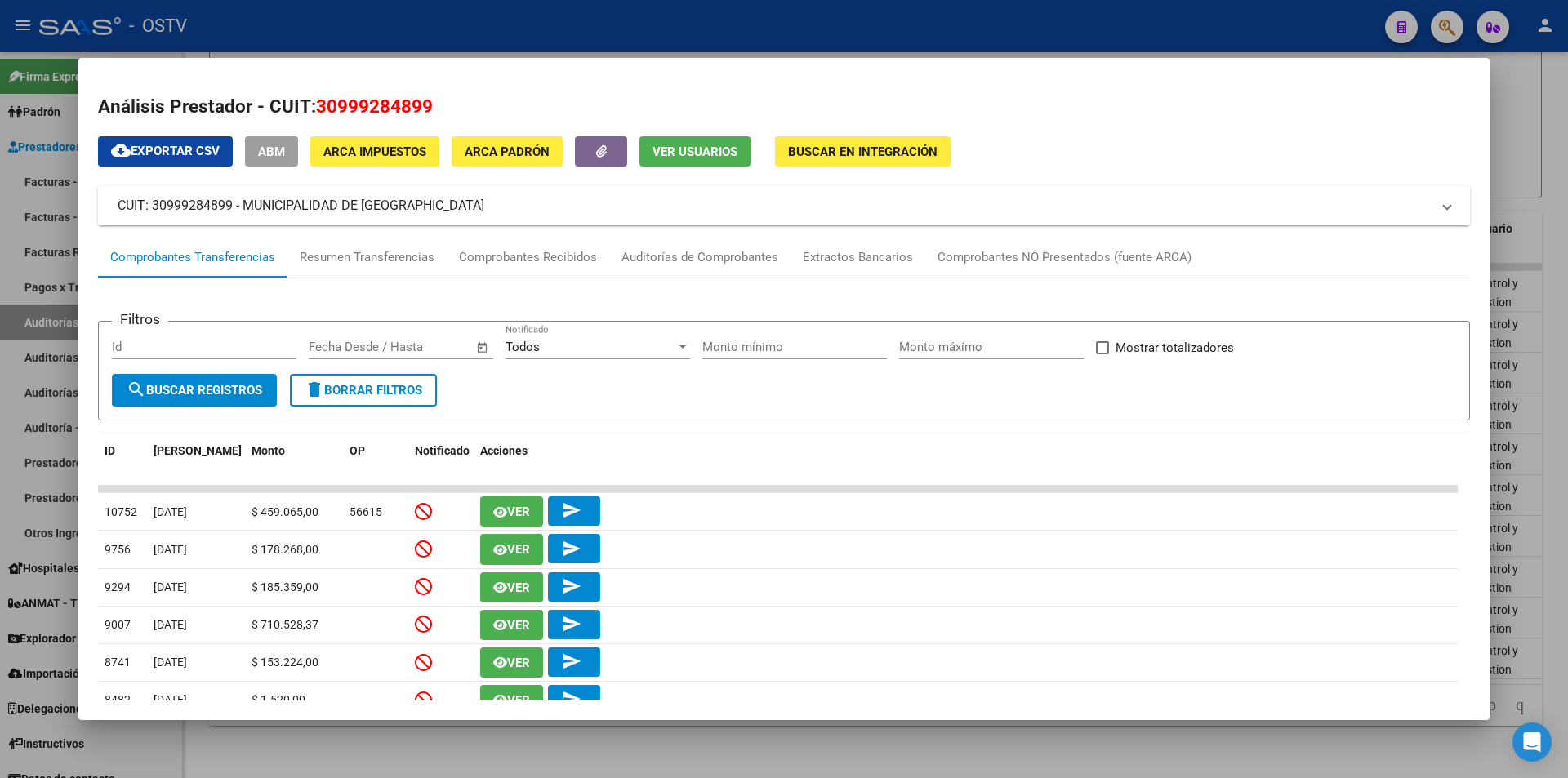
click at [285, 42] on div at bounding box center [784, 389] width 1568 height 778
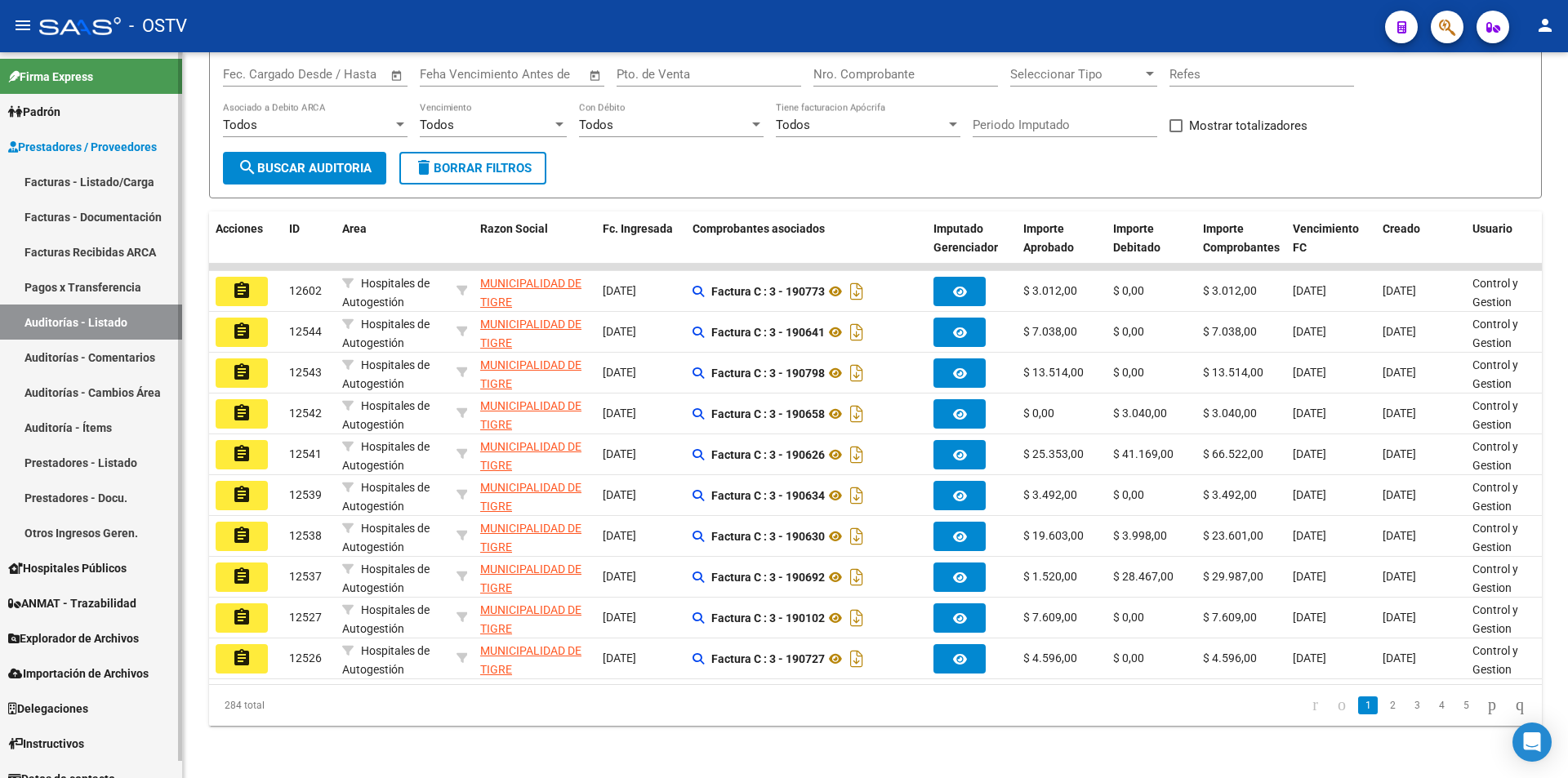
click at [59, 349] on link "Auditorías - Comentarios" at bounding box center [91, 357] width 182 height 35
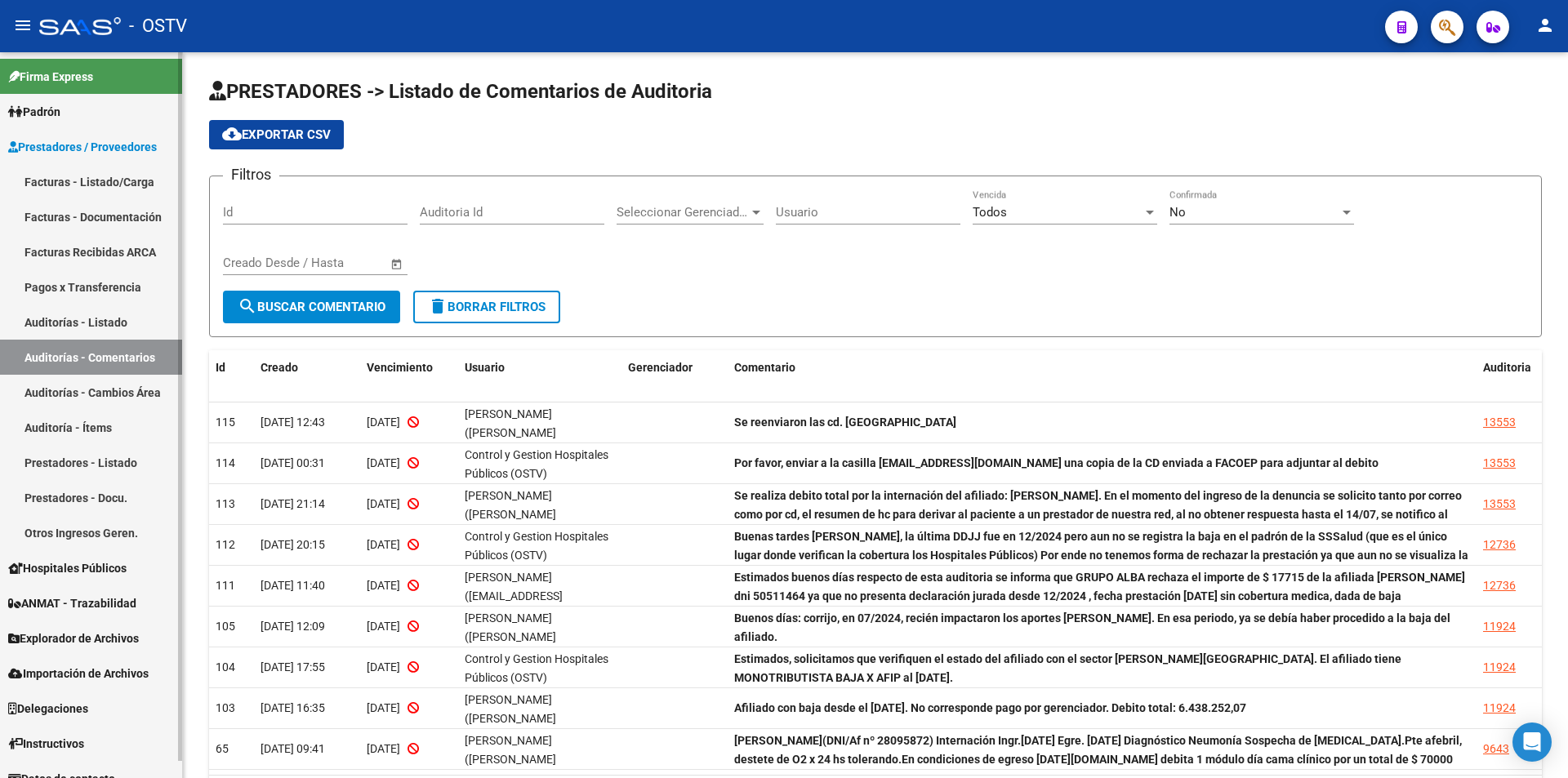
click at [52, 395] on link "Auditorías - Cambios Área" at bounding box center [91, 392] width 182 height 35
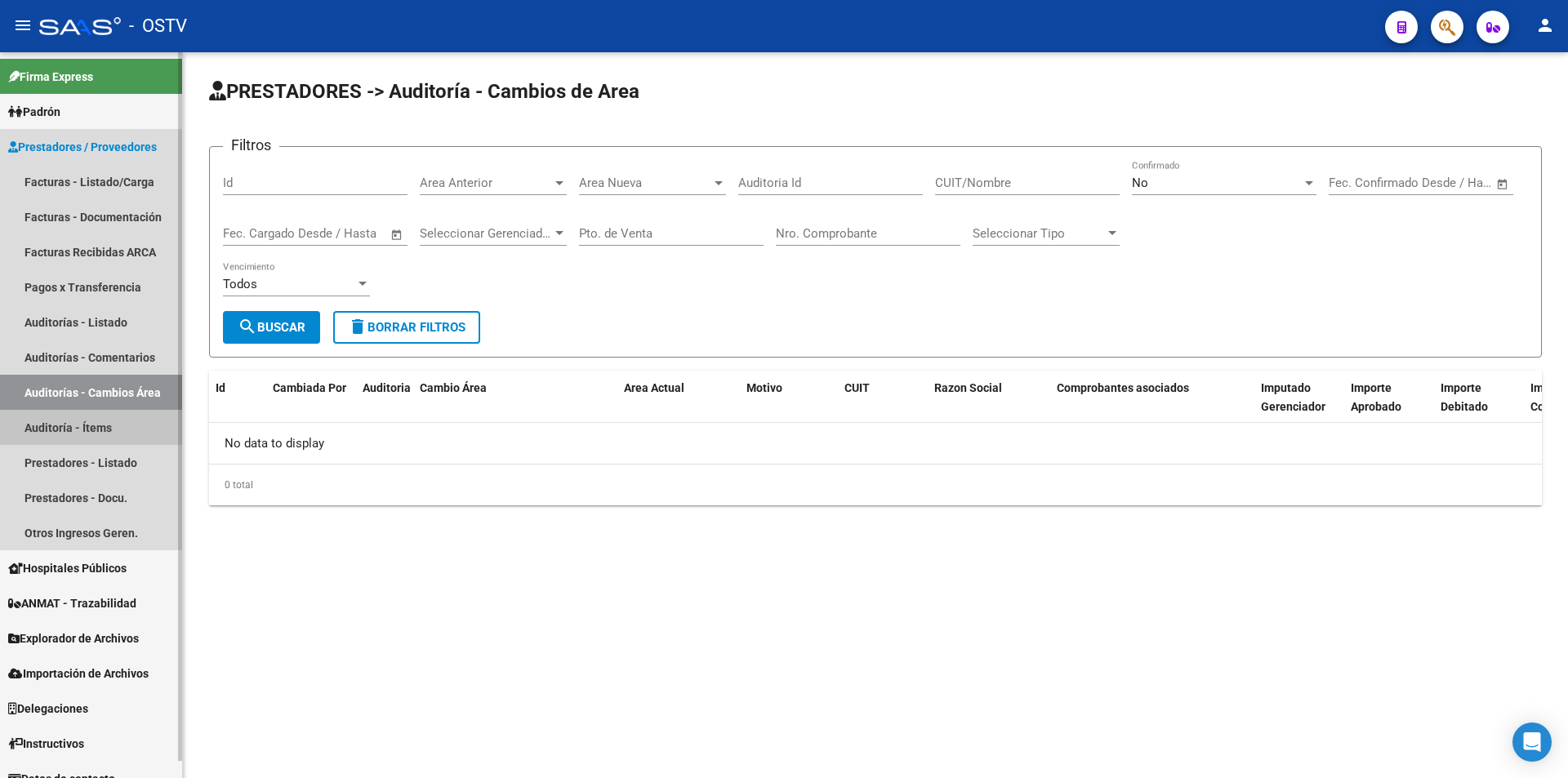
click at [51, 427] on link "Auditoría - Ítems" at bounding box center [91, 427] width 182 height 35
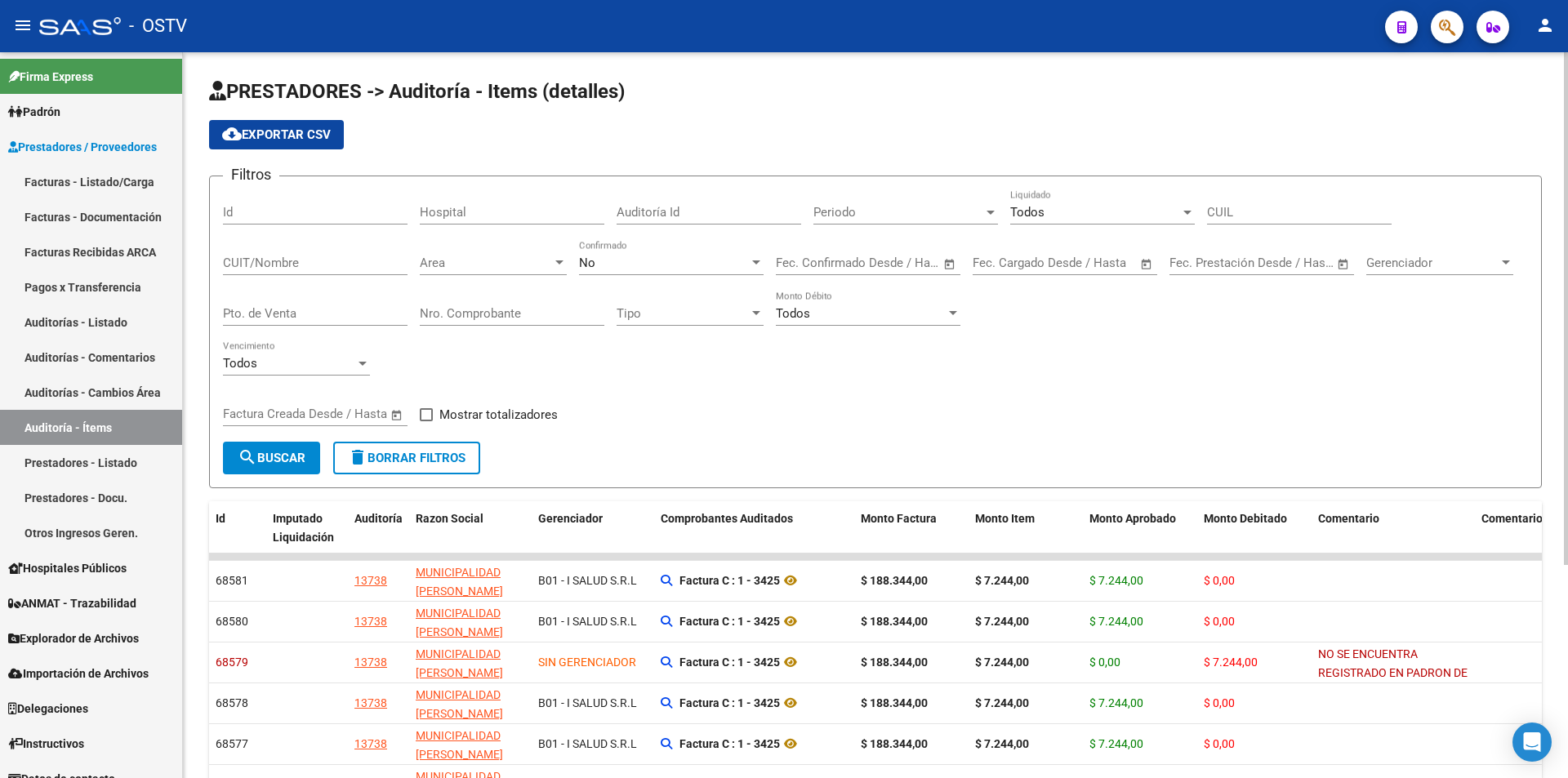
click at [605, 269] on div "No" at bounding box center [663, 262] width 170 height 15
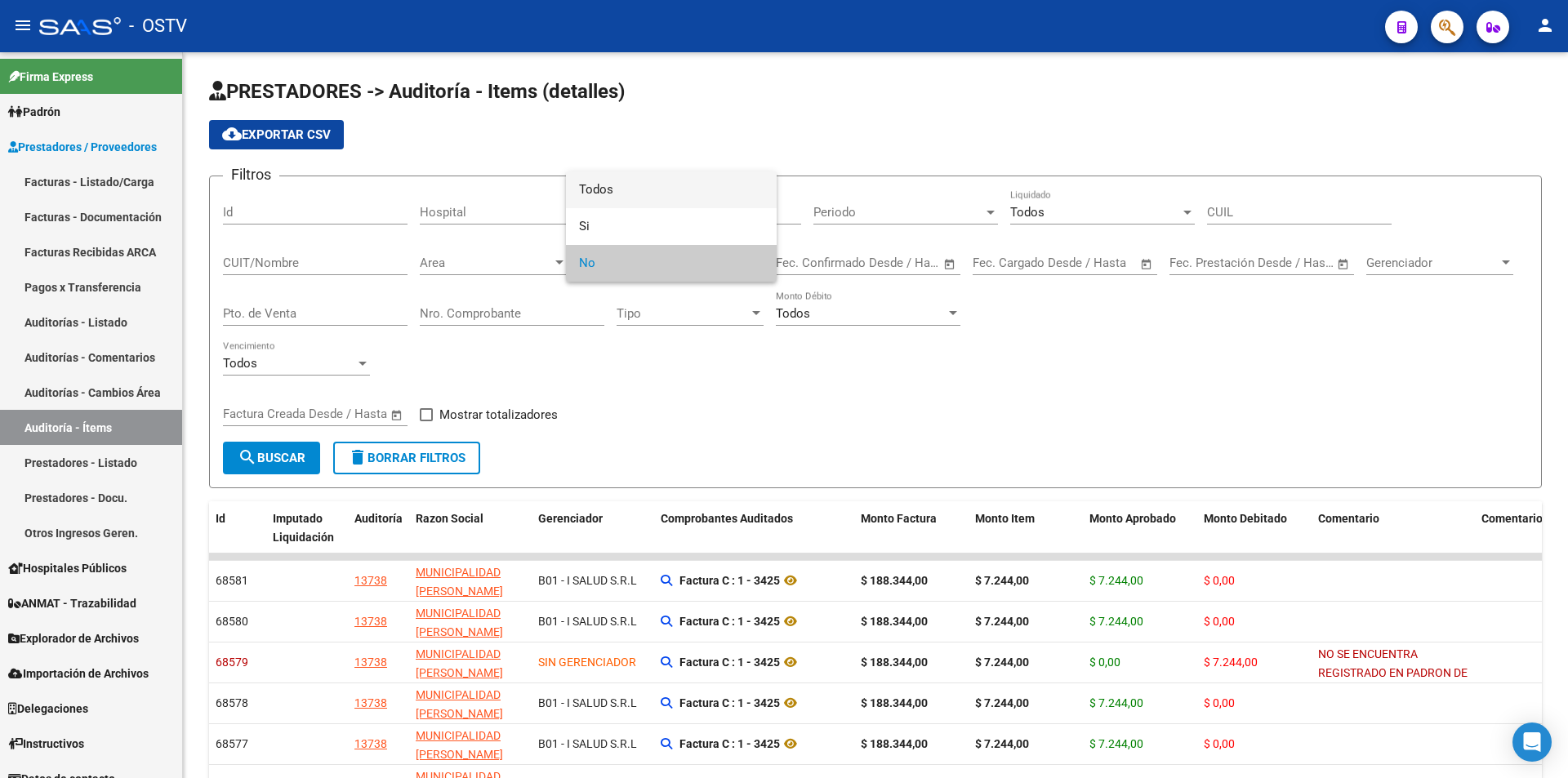
click at [624, 196] on span "Todos" at bounding box center [670, 190] width 185 height 37
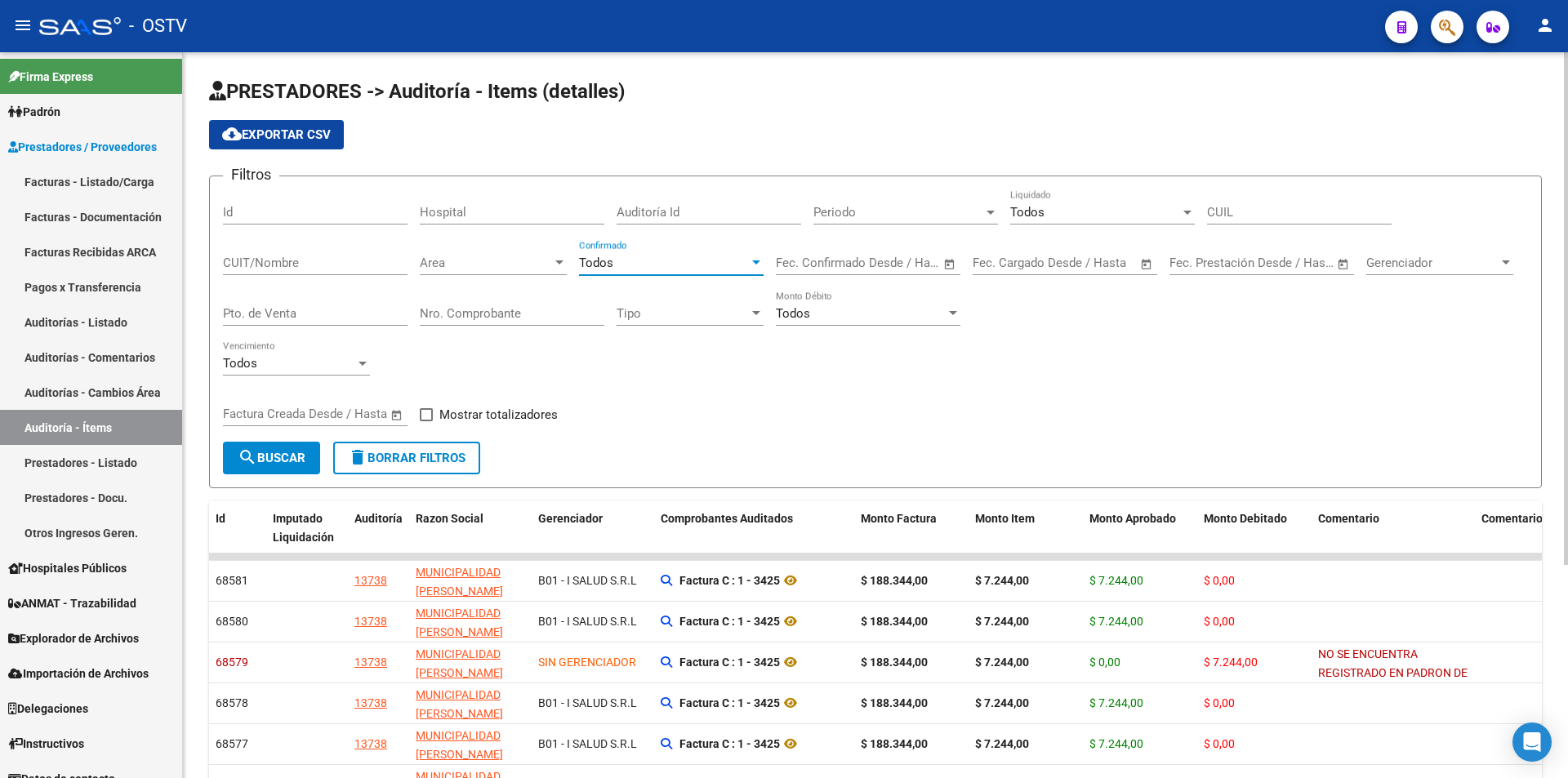
click at [1129, 214] on div "Todos" at bounding box center [1095, 212] width 170 height 15
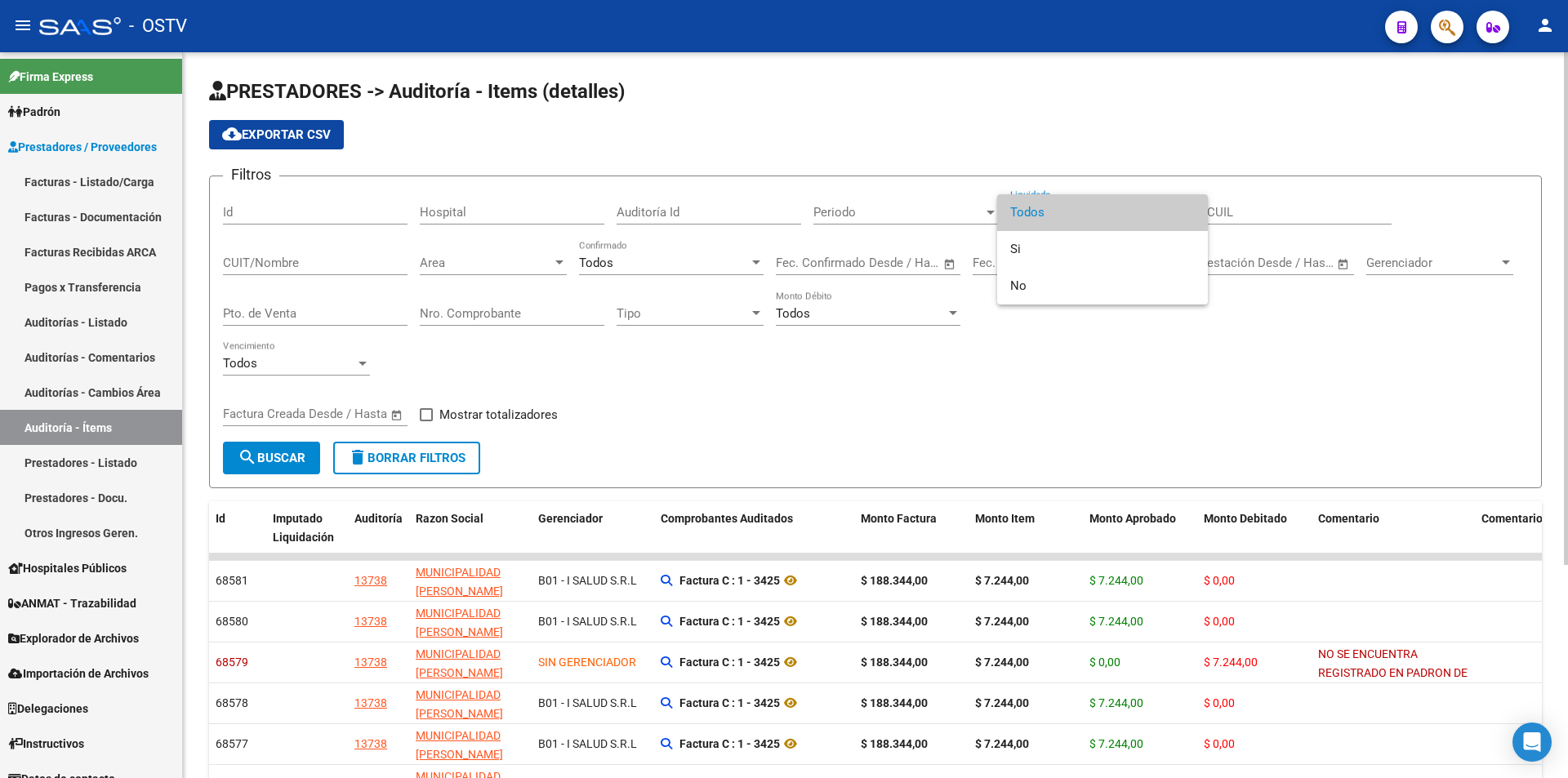
click at [1129, 214] on span "Todos" at bounding box center [1102, 212] width 185 height 37
click at [1129, 214] on div "Todos" at bounding box center [1095, 212] width 170 height 15
click at [1113, 254] on span "Si" at bounding box center [1102, 249] width 185 height 37
click at [270, 467] on button "search Buscar" at bounding box center [271, 458] width 97 height 33
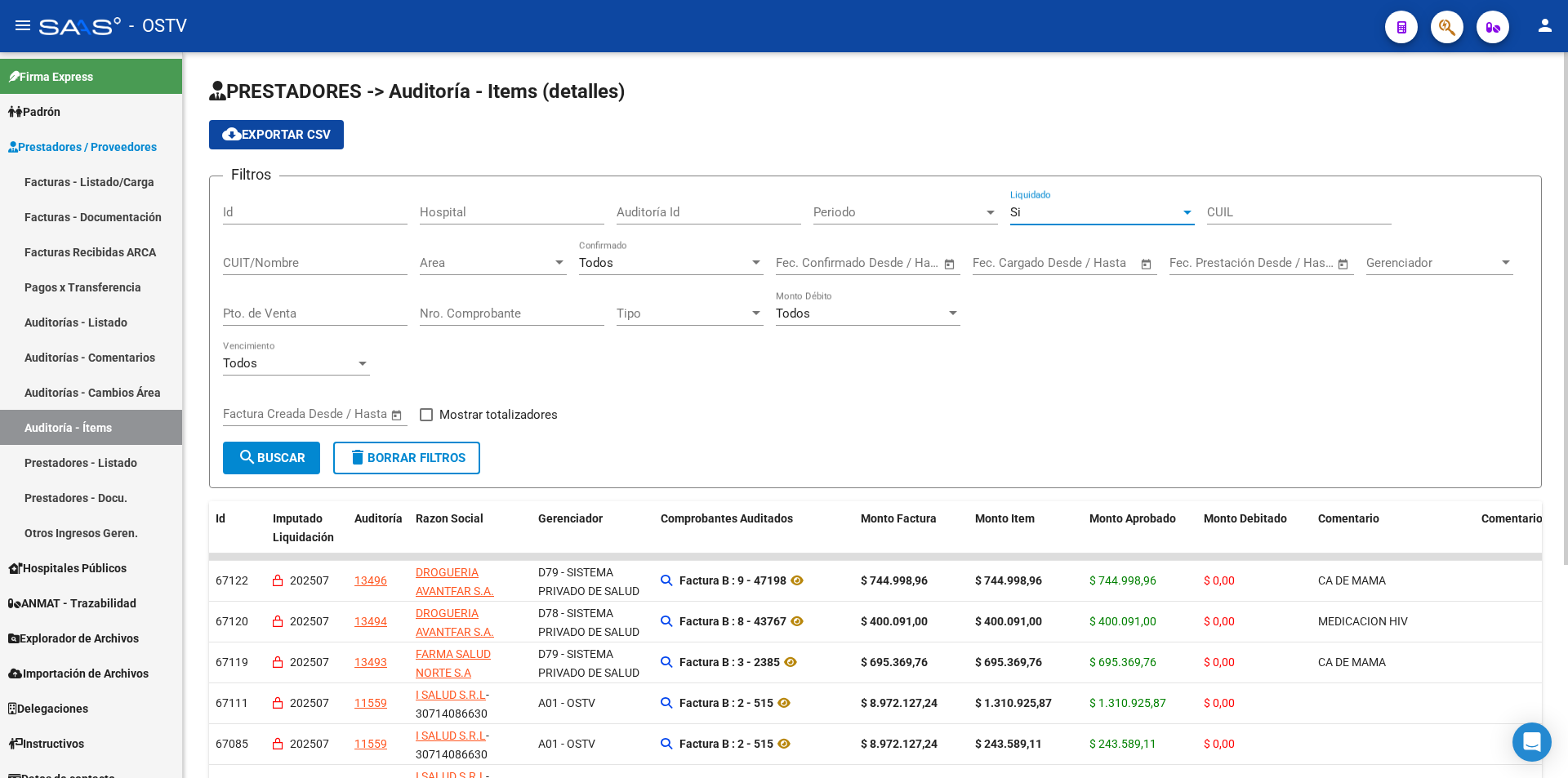
click at [1070, 212] on div "Si" at bounding box center [1095, 212] width 170 height 15
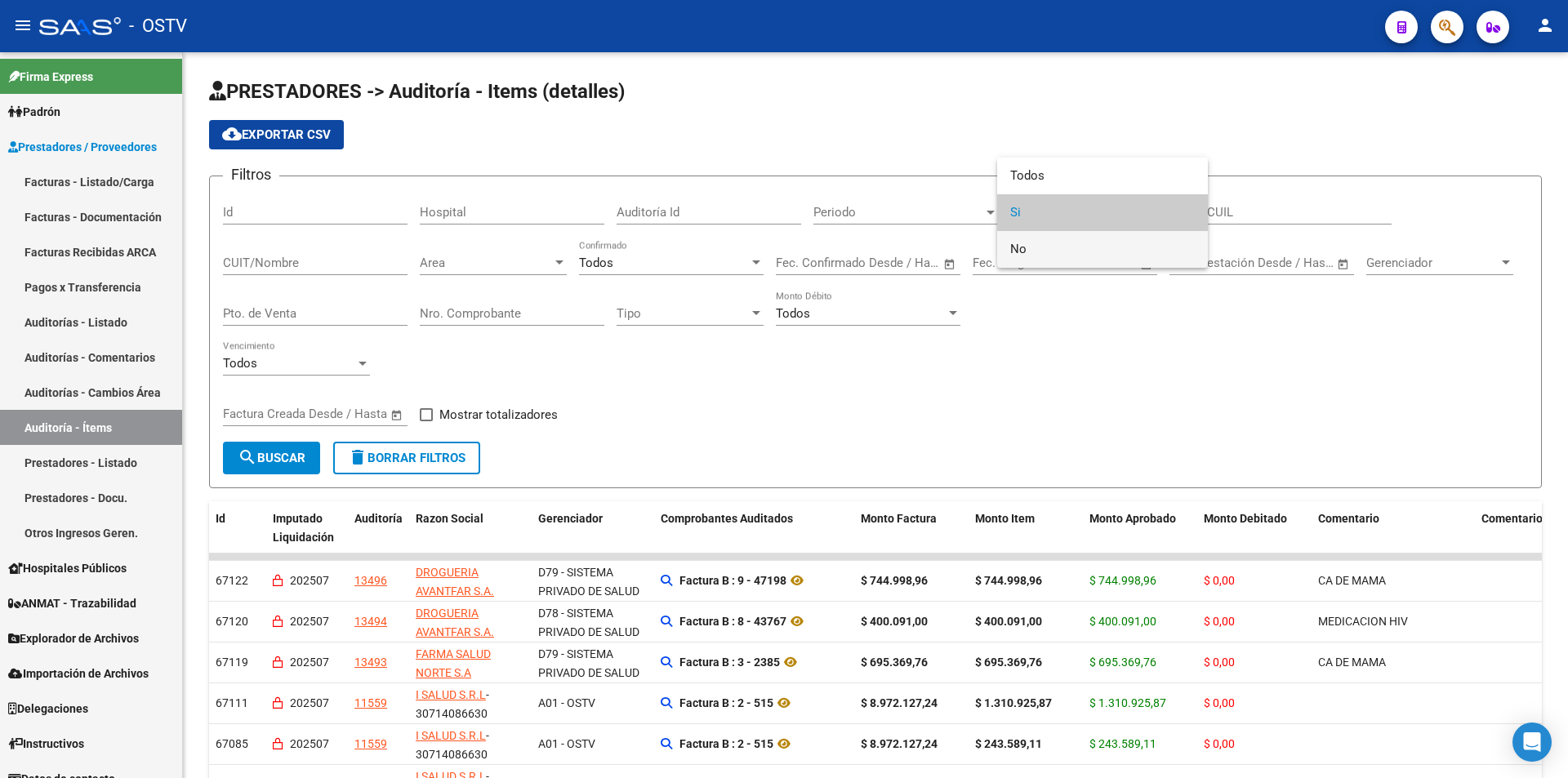
click at [1066, 239] on span "No" at bounding box center [1102, 249] width 185 height 37
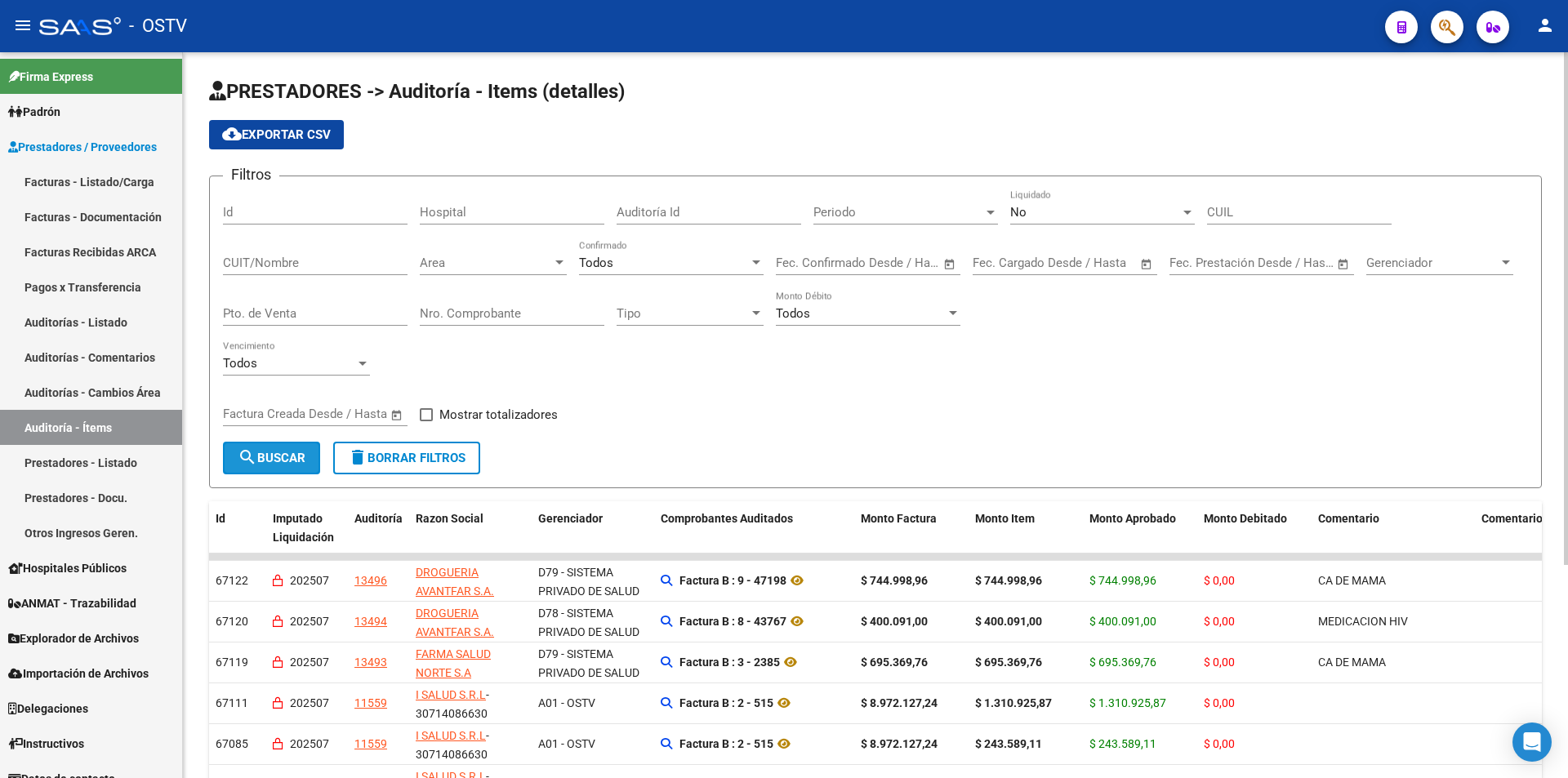
click at [265, 461] on span "search Buscar" at bounding box center [271, 457] width 68 height 15
